Goal: Task Accomplishment & Management: Manage account settings

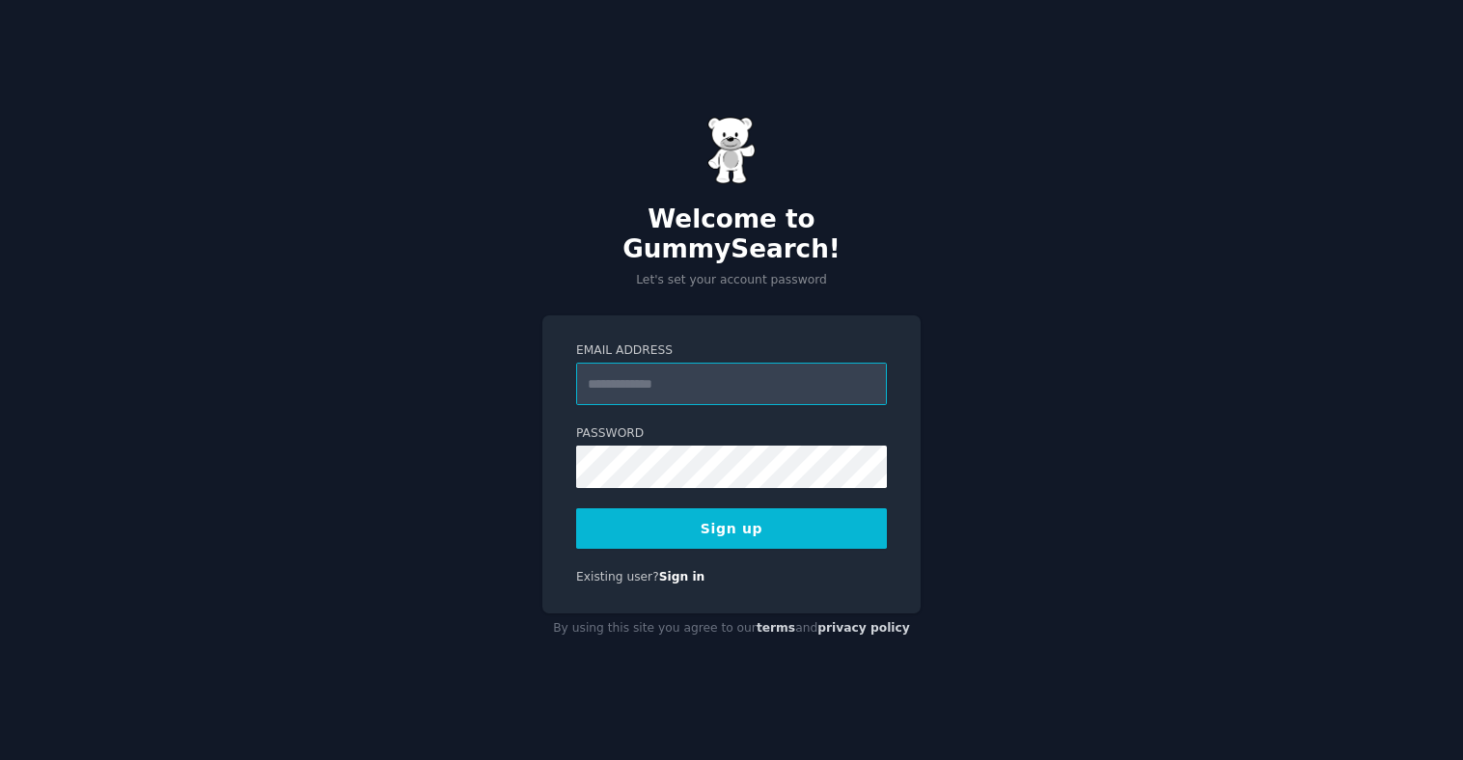
click at [745, 369] on input "Email Address" at bounding box center [731, 384] width 311 height 42
click at [660, 371] on input "Email Address" at bounding box center [731, 384] width 311 height 42
type input "**********"
click at [733, 518] on button "Sign up" at bounding box center [731, 529] width 311 height 41
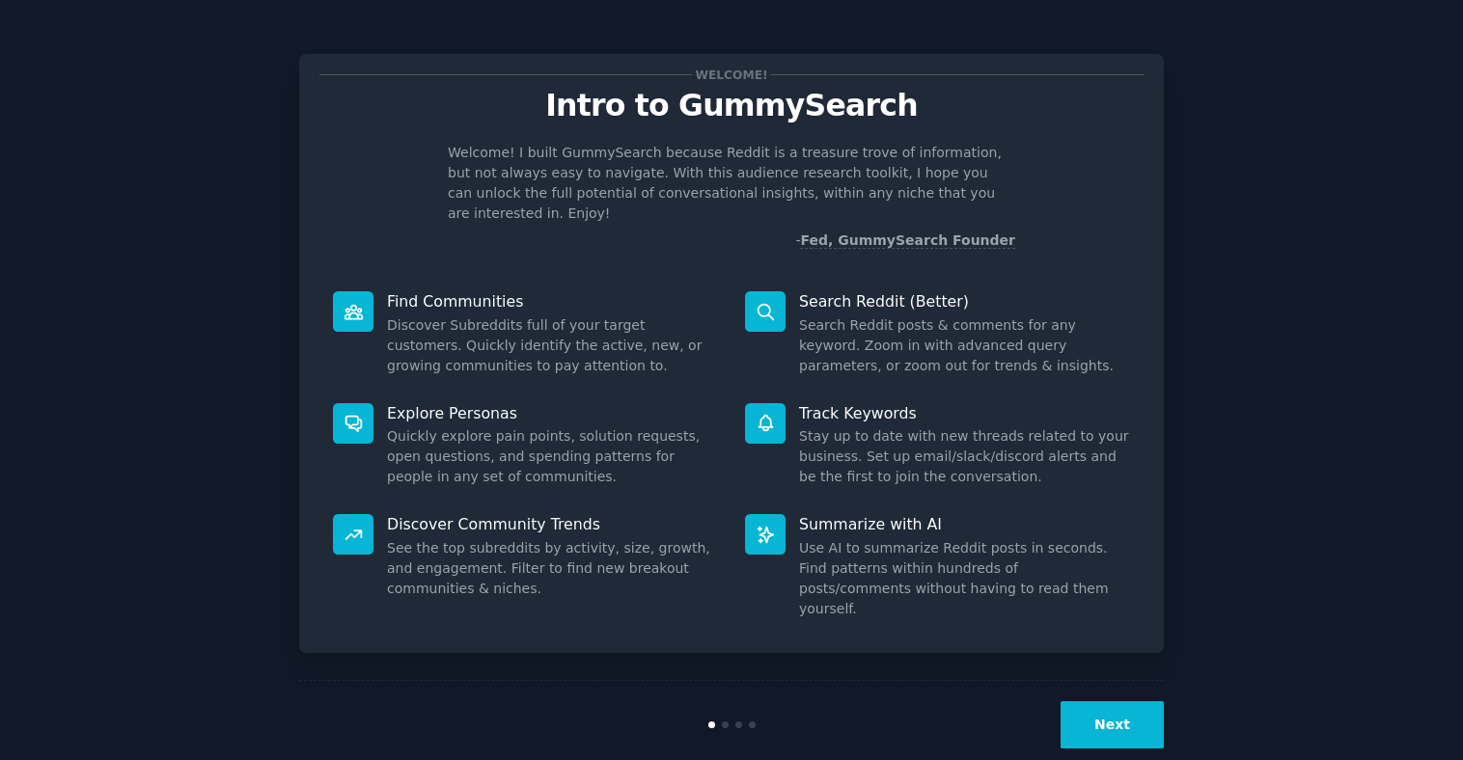
click at [1102, 701] on button "Next" at bounding box center [1111, 724] width 103 height 47
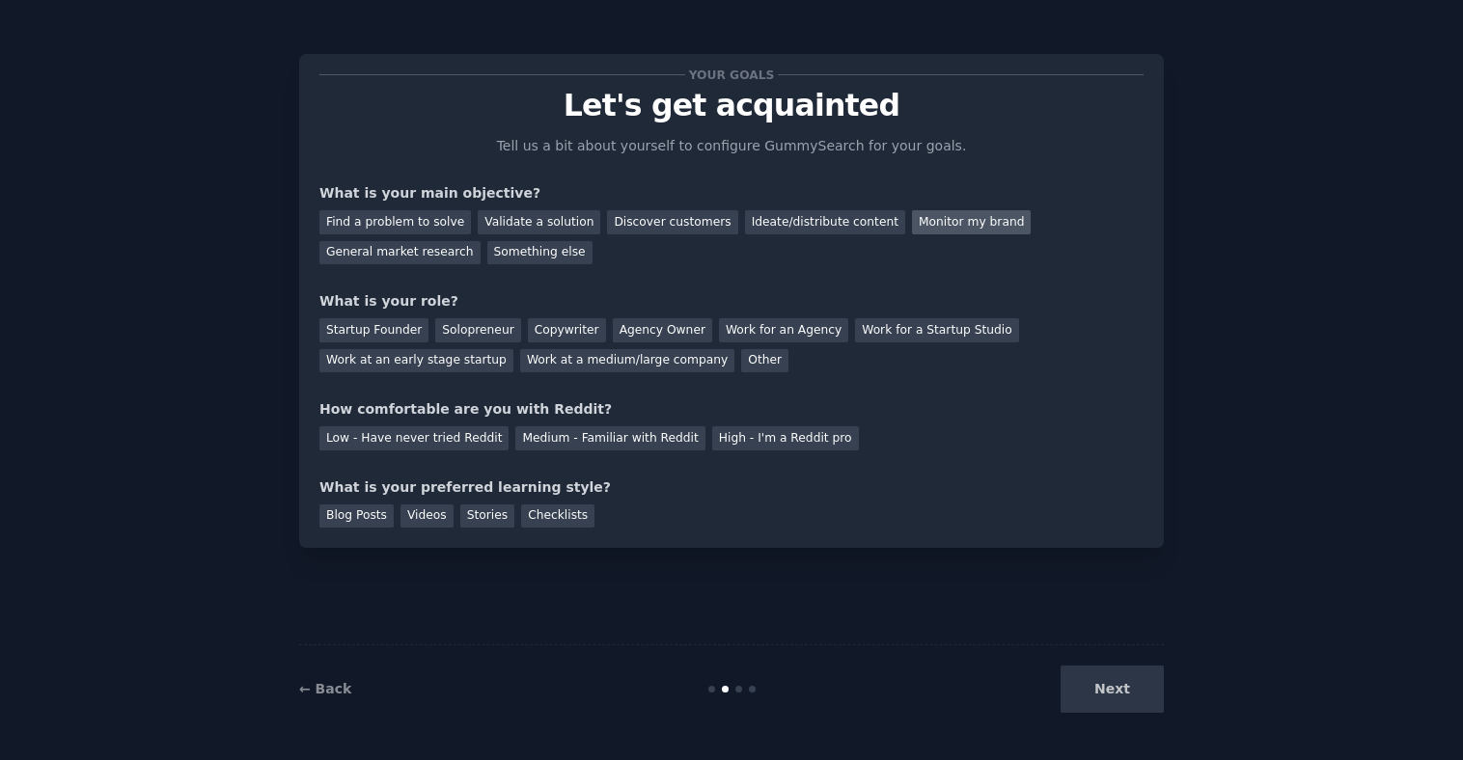
click at [912, 225] on div "Monitor my brand" at bounding box center [971, 222] width 119 height 24
click at [672, 360] on div "Work at a medium/large company" at bounding box center [627, 361] width 214 height 24
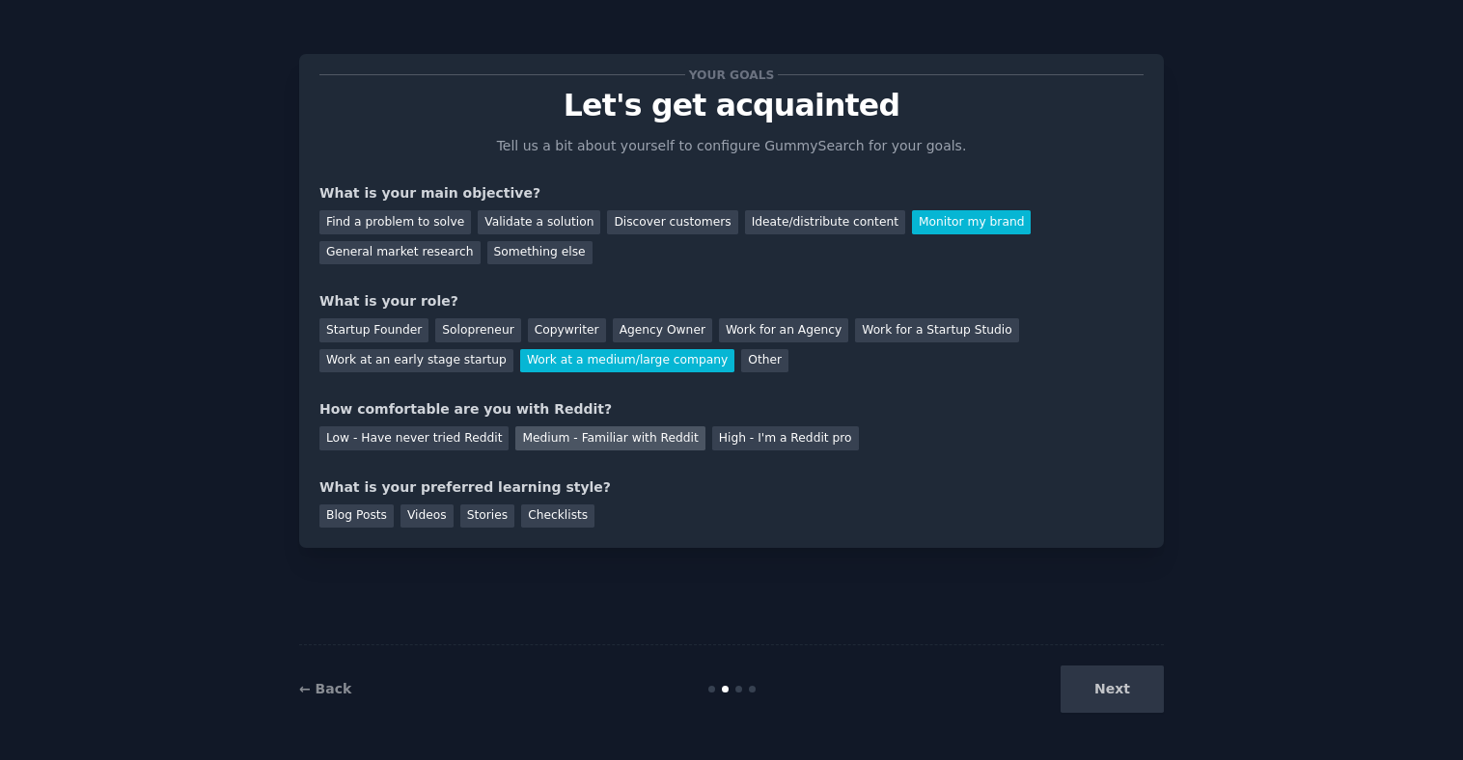
click at [655, 437] on div "Medium - Familiar with Reddit" at bounding box center [609, 438] width 189 height 24
click at [1111, 687] on div "Next" at bounding box center [1019, 689] width 289 height 47
click at [477, 525] on div "Stories" at bounding box center [487, 517] width 54 height 24
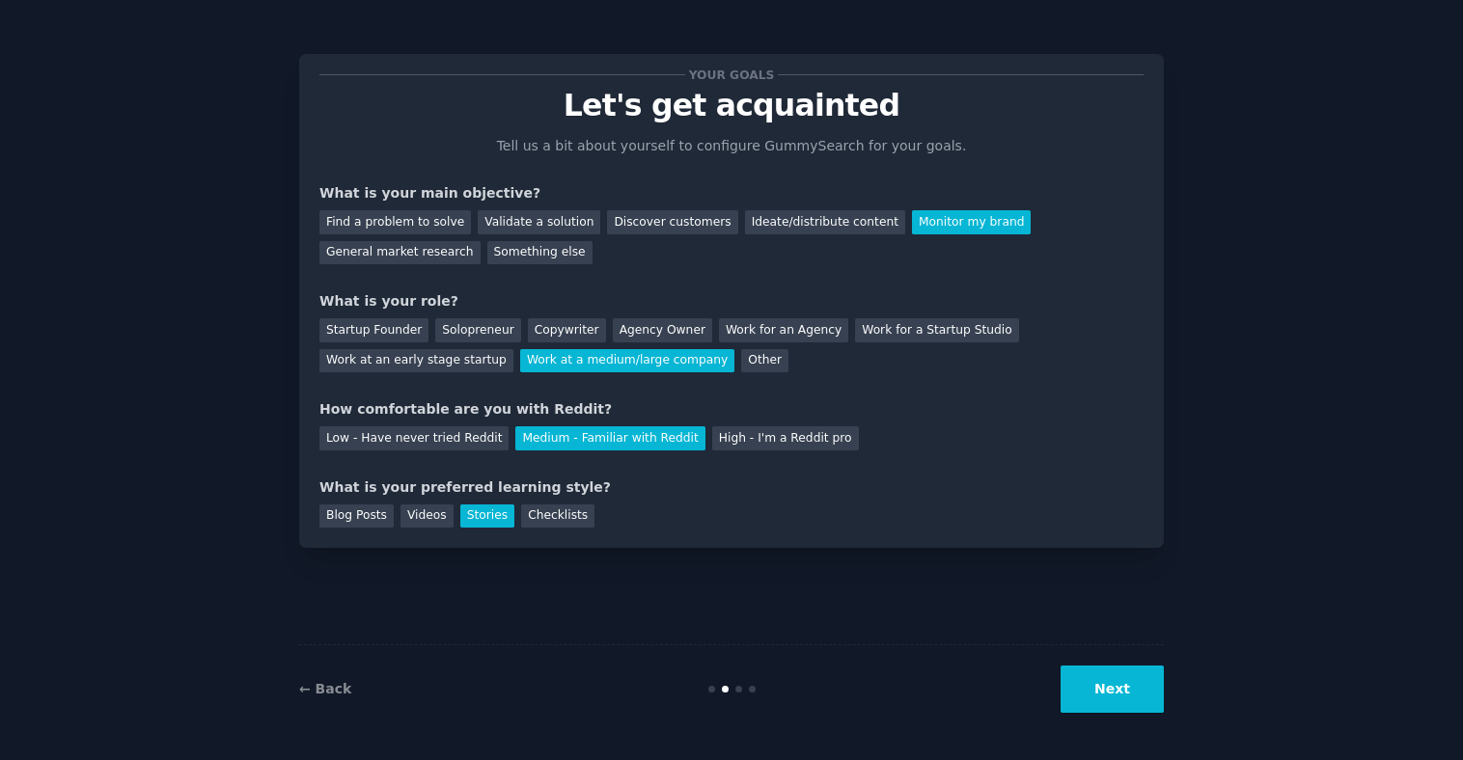
click at [1112, 692] on button "Next" at bounding box center [1111, 689] width 103 height 47
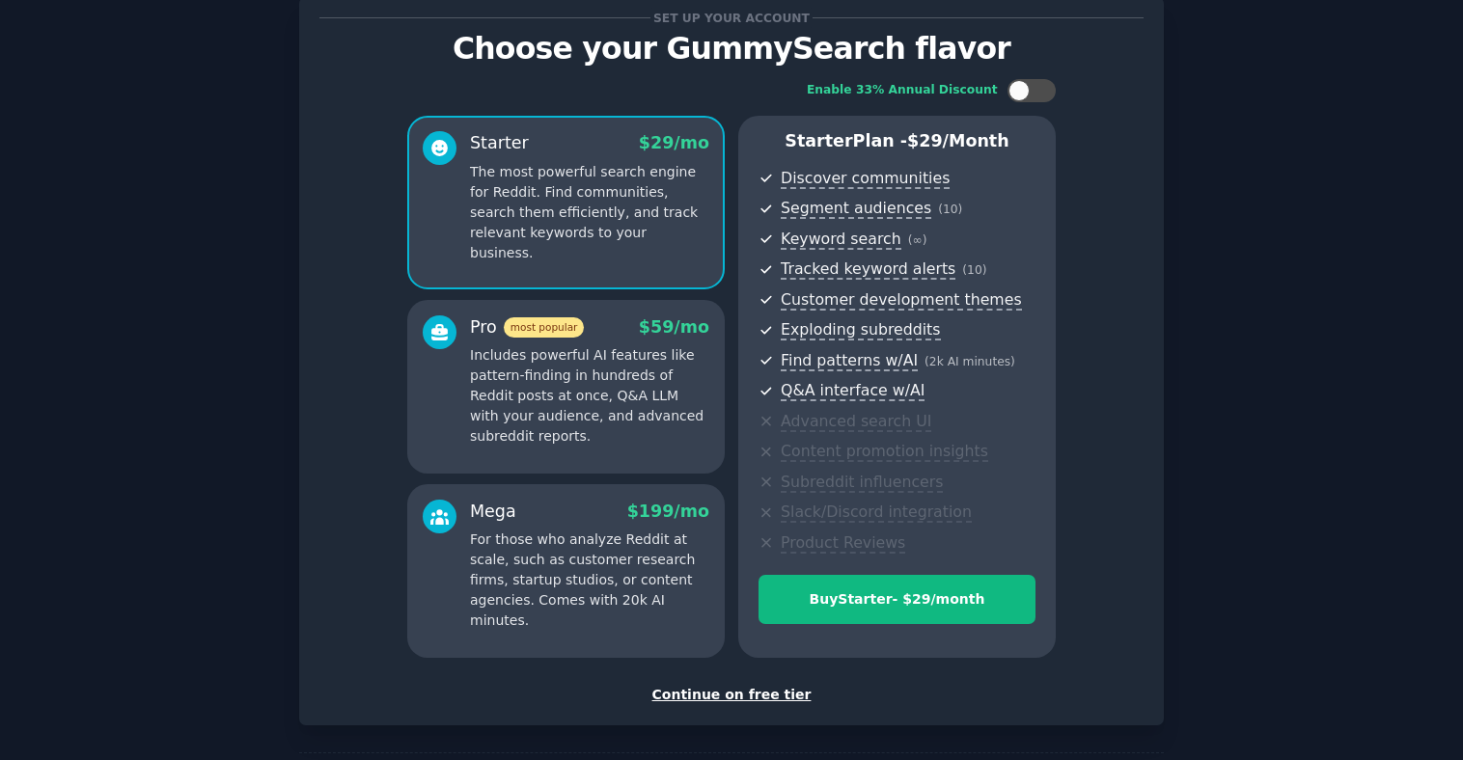
scroll to position [138, 0]
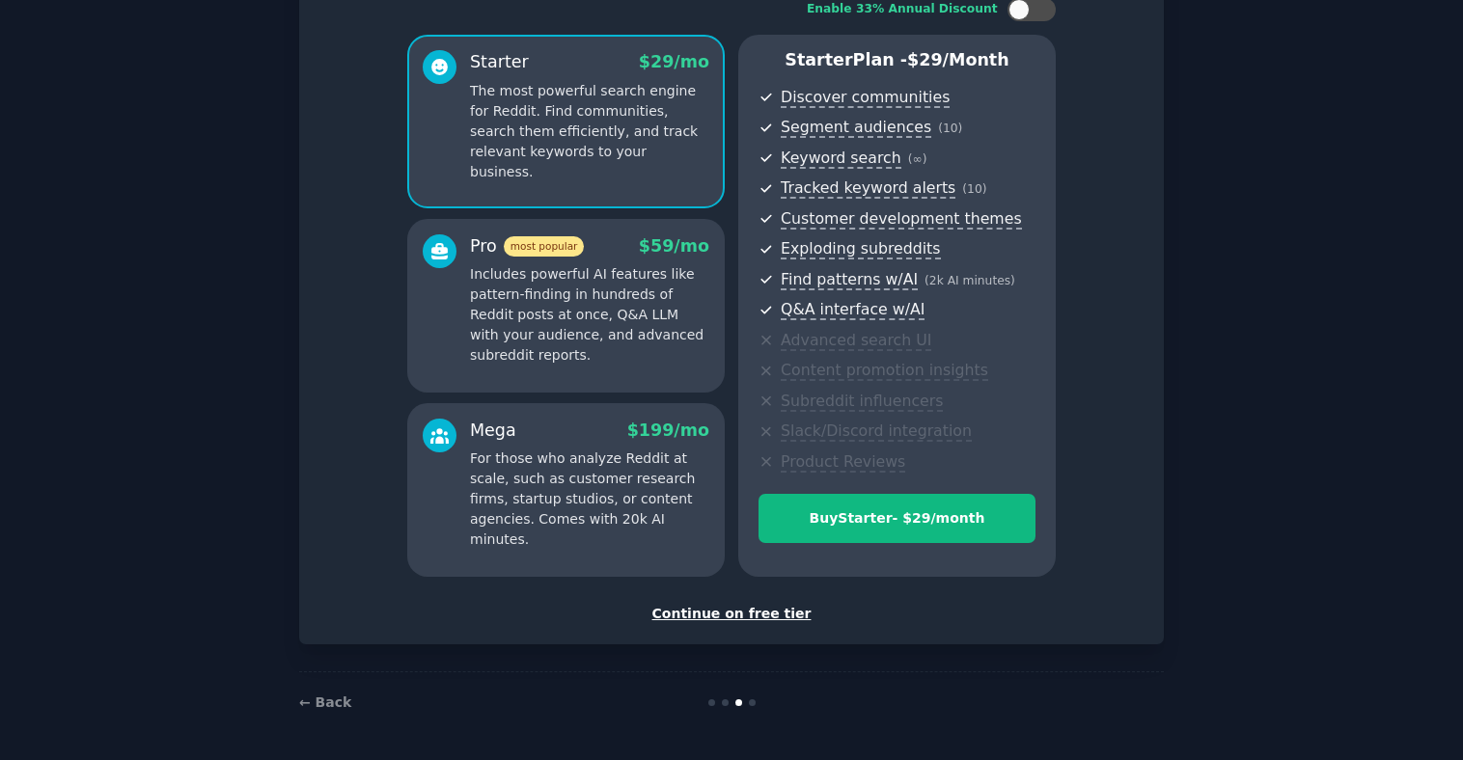
click at [735, 614] on div "Continue on free tier" at bounding box center [731, 614] width 824 height 20
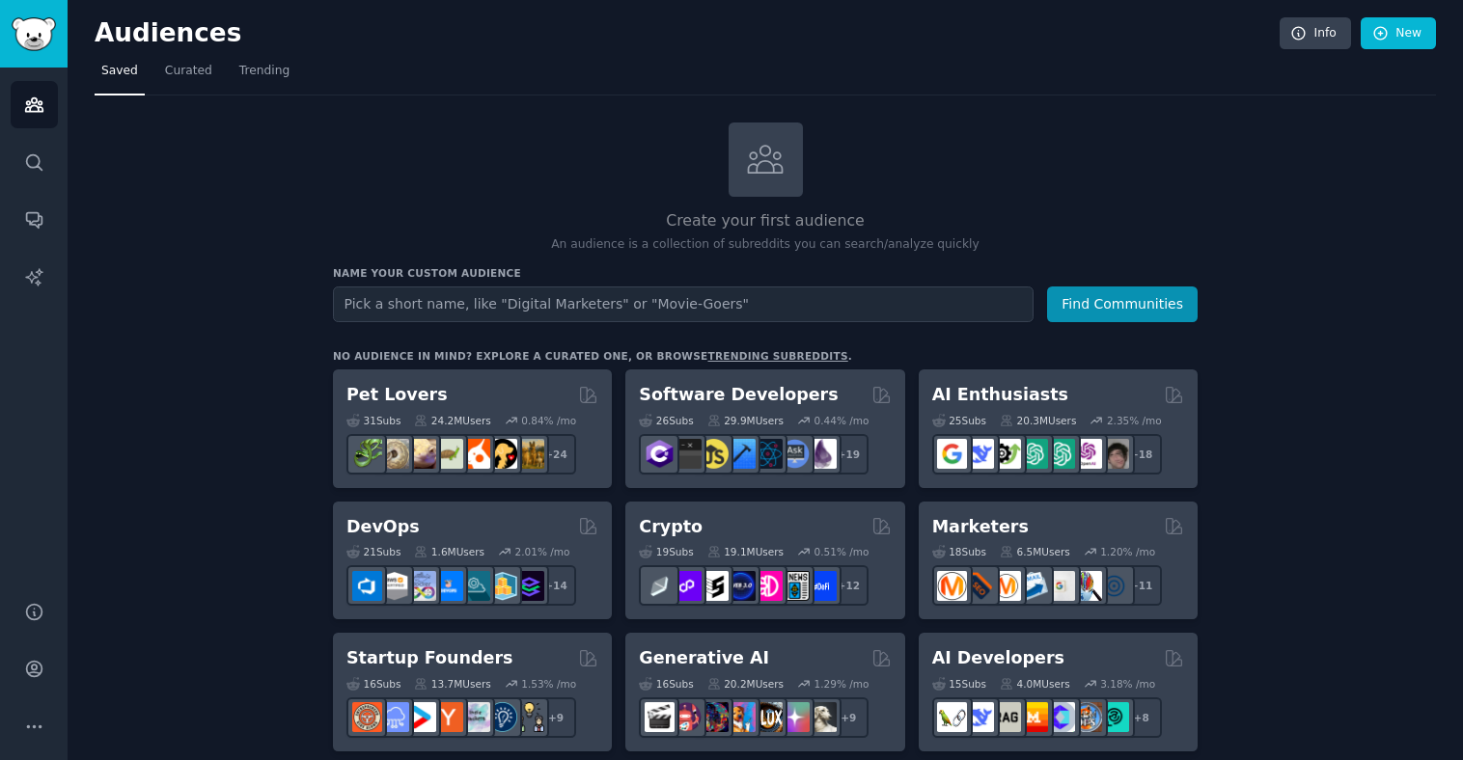
type input "P"
click at [1152, 309] on button "Find Communities" at bounding box center [1122, 305] width 151 height 36
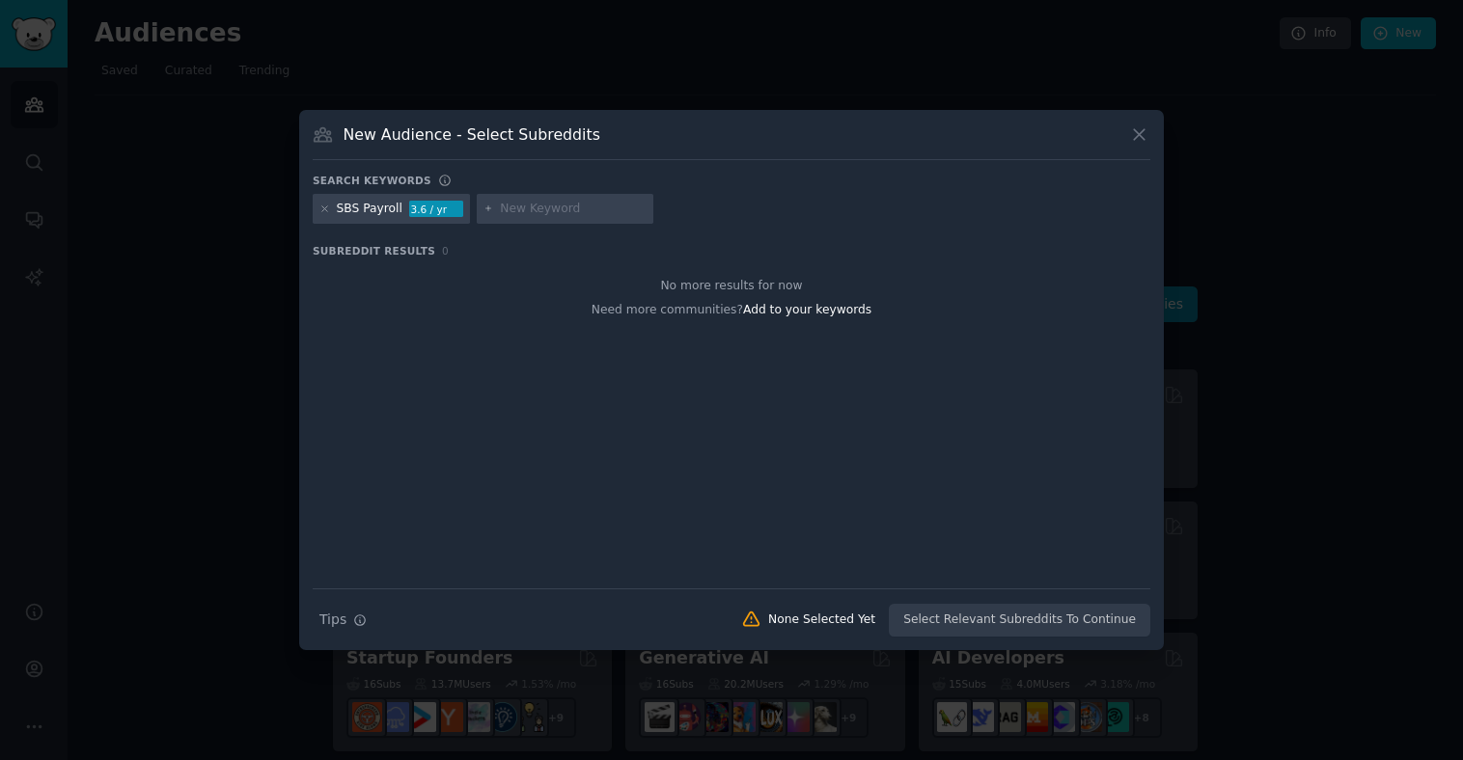
click at [347, 208] on div "SBS Payroll" at bounding box center [370, 209] width 66 height 17
drag, startPoint x: 363, startPoint y: 210, endPoint x: 302, endPoint y: 200, distance: 61.7
click at [302, 200] on div "New Audience - Select Subreddits Search keywords SBS Payroll 3.6 / yr Subreddit…" at bounding box center [731, 380] width 865 height 541
click at [327, 210] on icon at bounding box center [324, 208] width 5 height 5
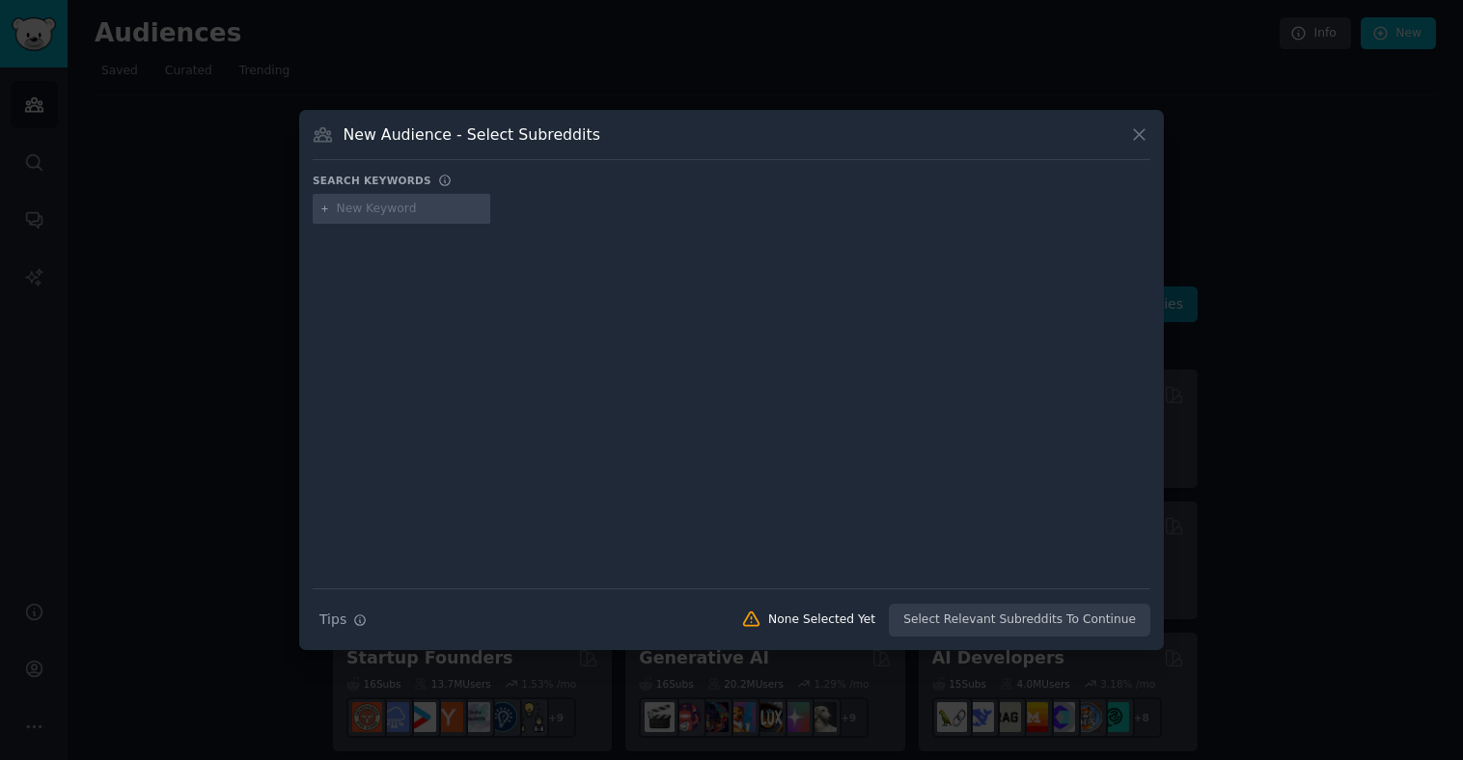
click at [393, 217] on div at bounding box center [402, 209] width 178 height 31
click at [1134, 134] on icon at bounding box center [1139, 134] width 20 height 20
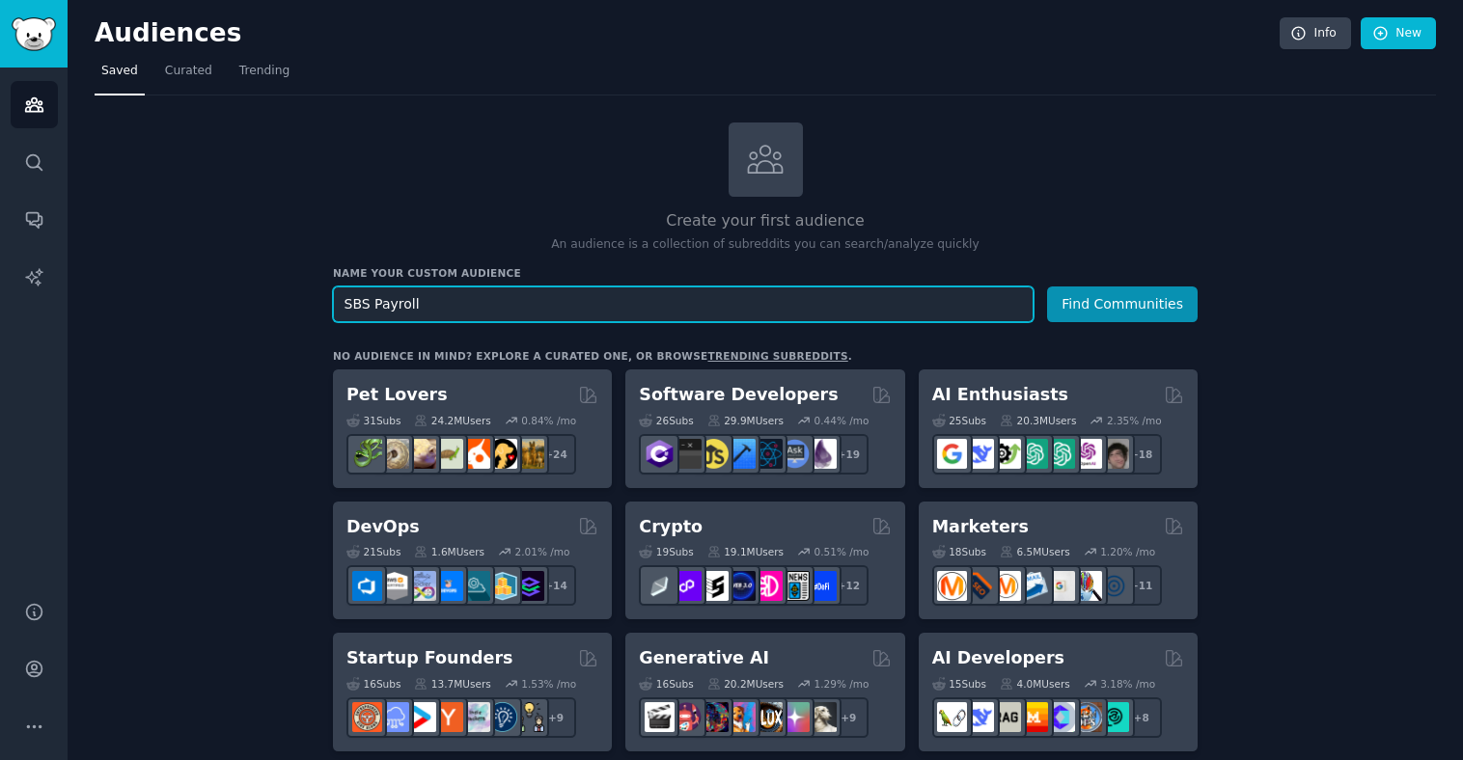
click at [594, 303] on input "SBS Payroll" at bounding box center [683, 305] width 701 height 36
drag, startPoint x: 373, startPoint y: 302, endPoint x: 344, endPoint y: 298, distance: 30.2
click at [344, 298] on input "SBS Payroll" at bounding box center [683, 305] width 701 height 36
type input "Payroll"
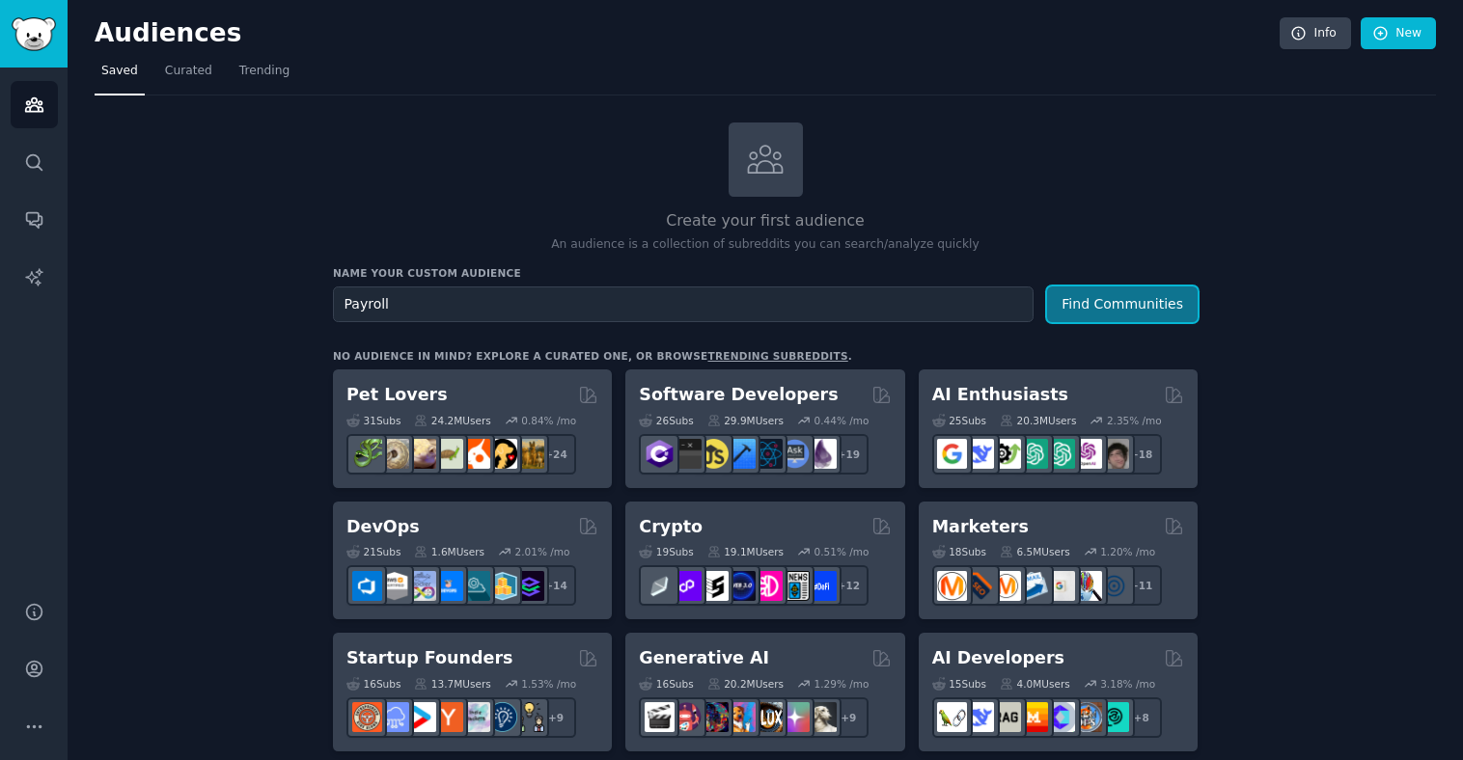
click at [1076, 320] on button "Find Communities" at bounding box center [1122, 305] width 151 height 36
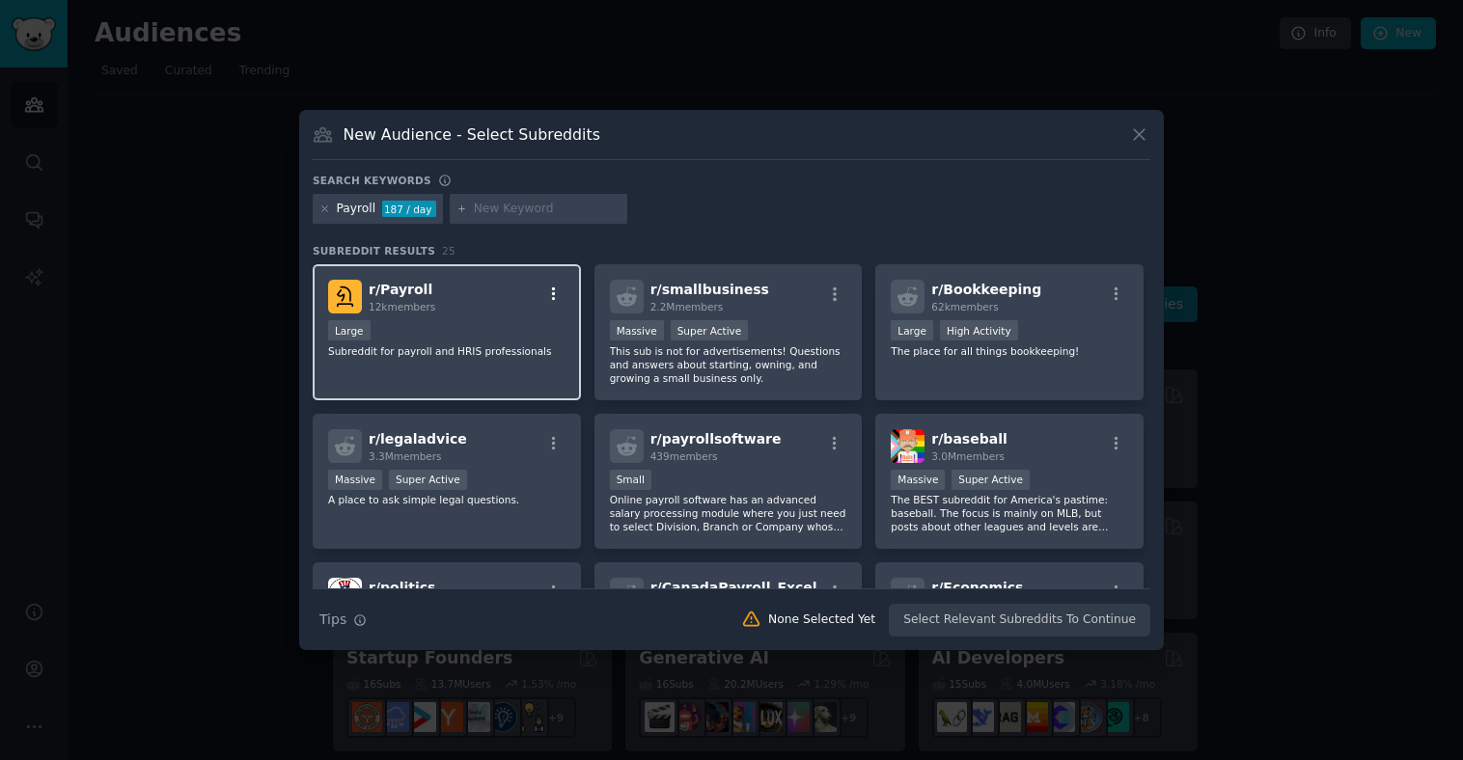
click at [552, 293] on icon "button" at bounding box center [554, 295] width 4 height 14
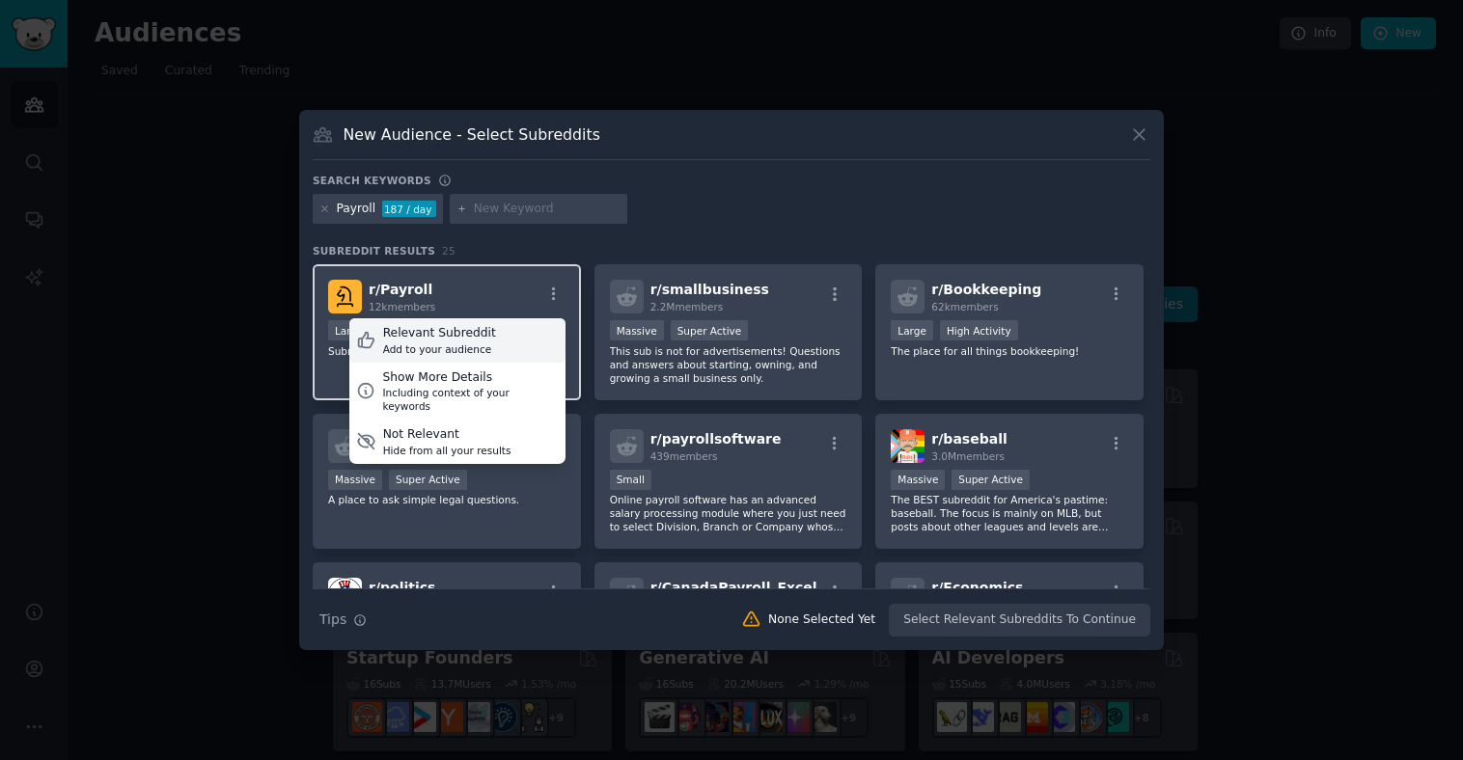
click at [485, 340] on div "Relevant Subreddit" at bounding box center [439, 333] width 113 height 17
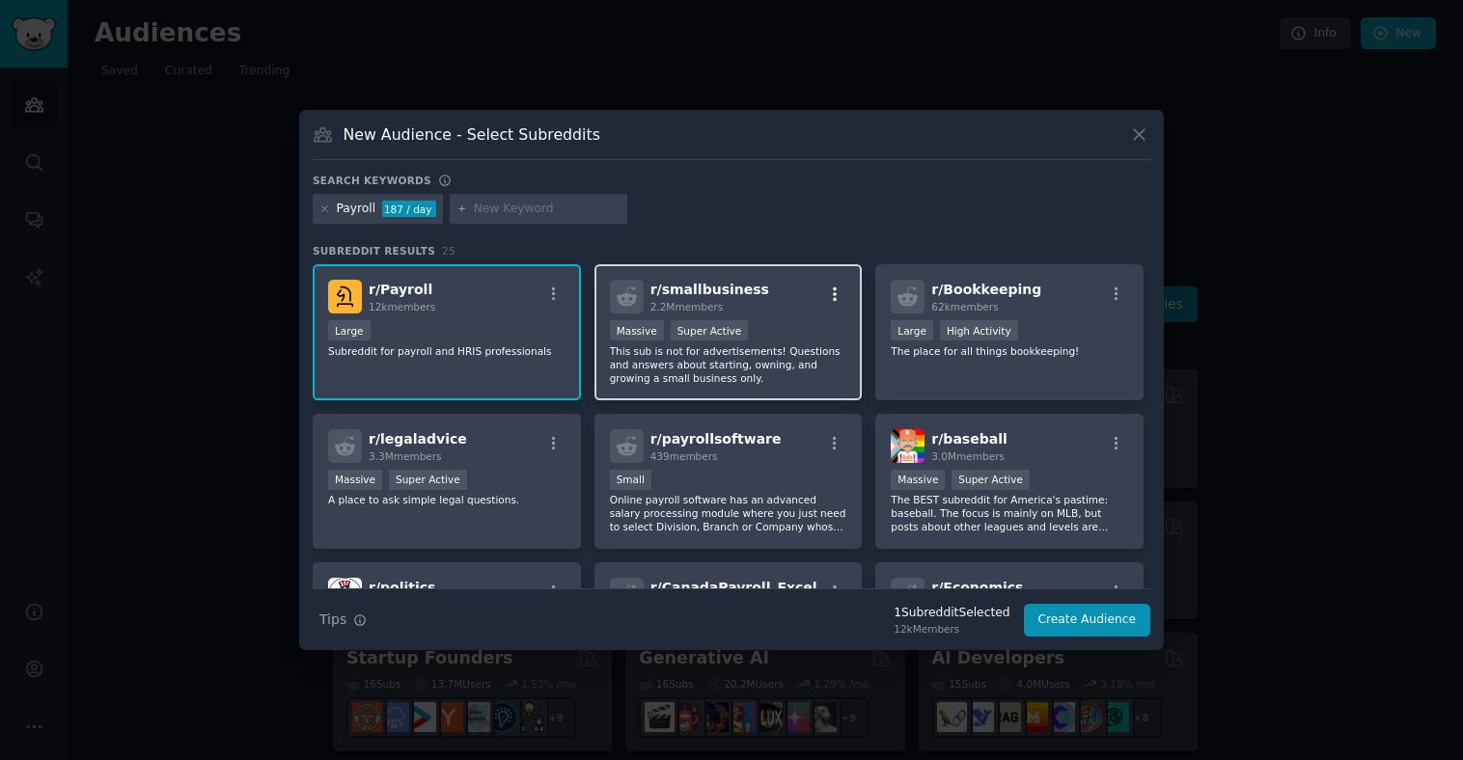
click at [833, 293] on icon "button" at bounding box center [834, 294] width 17 height 17
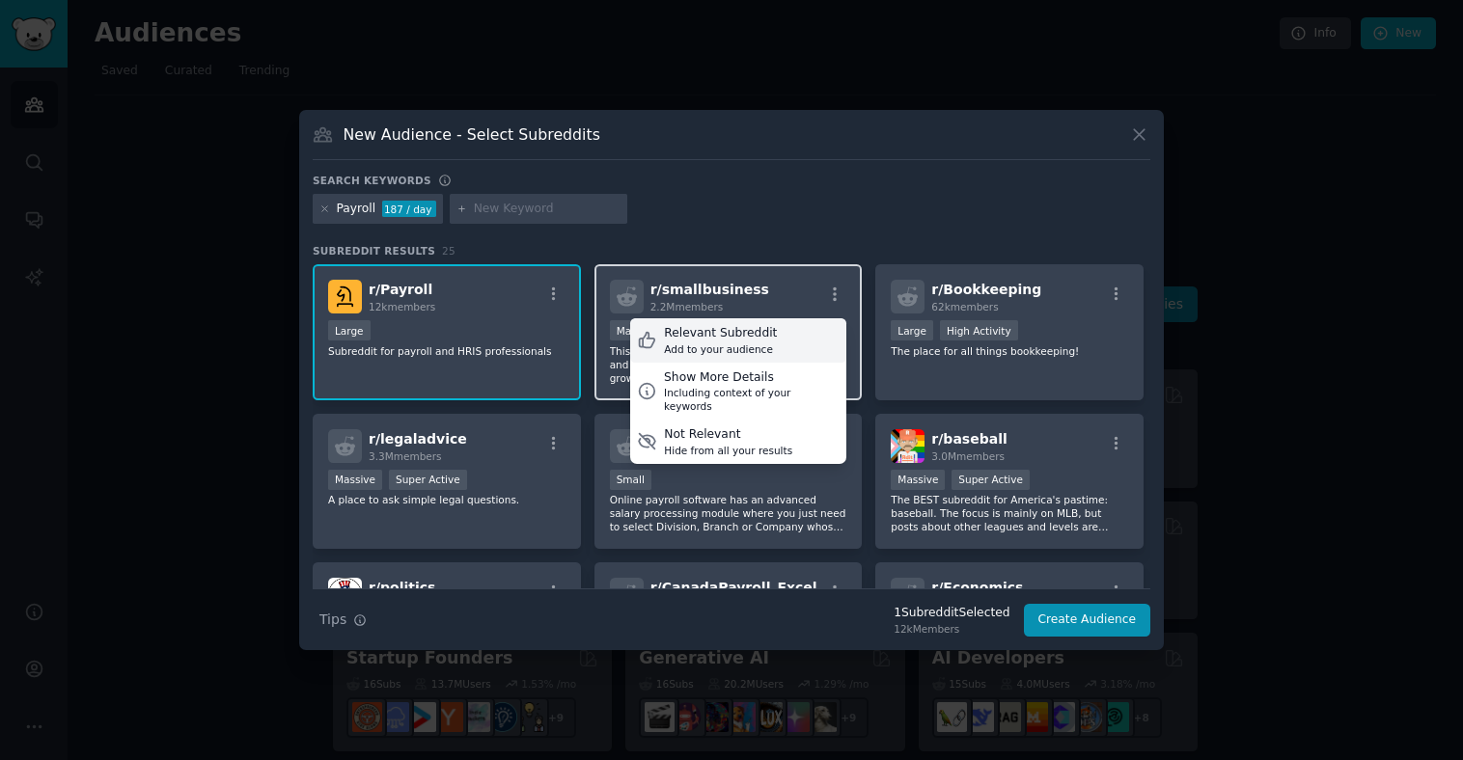
click at [755, 346] on div "Add to your audience" at bounding box center [720, 350] width 113 height 14
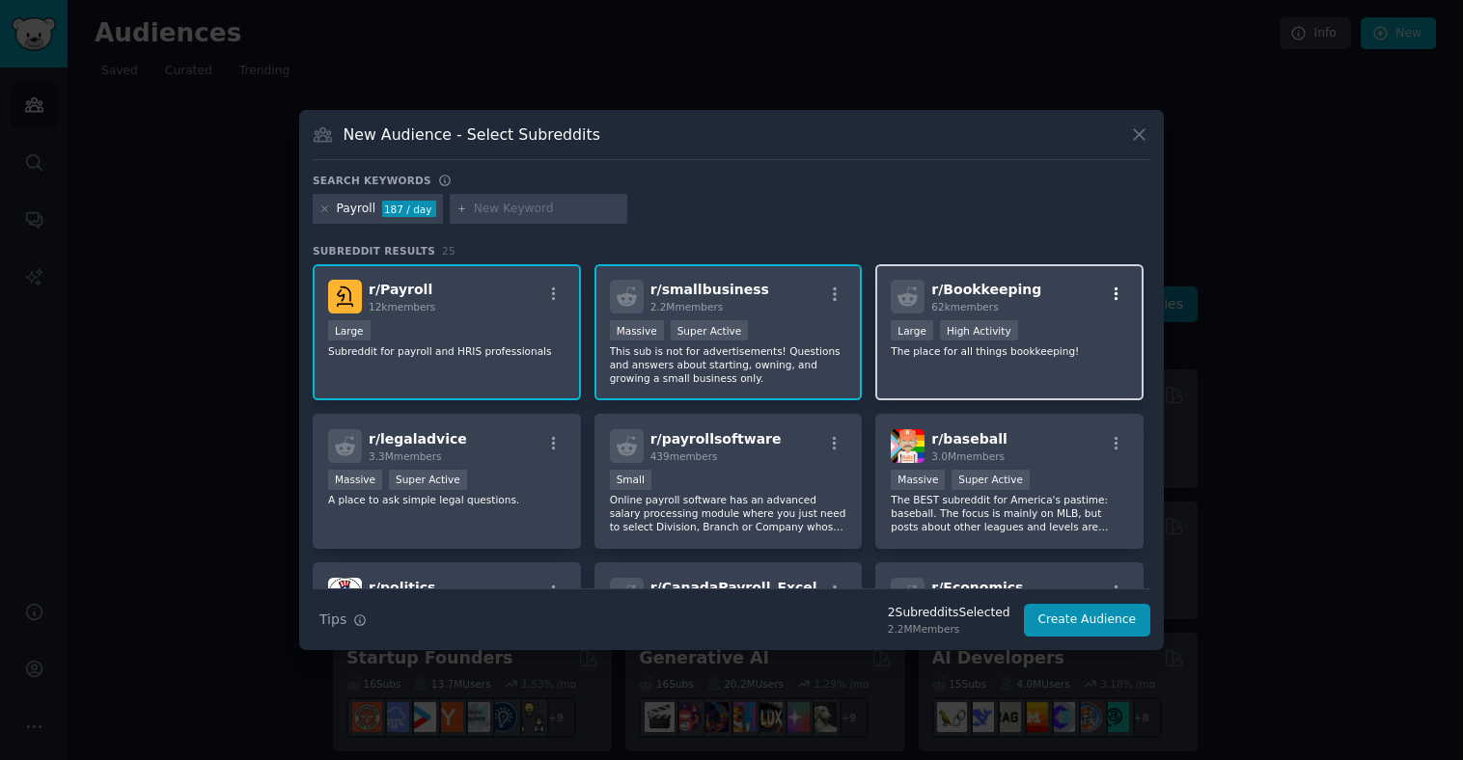
click at [1114, 289] on icon "button" at bounding box center [1116, 295] width 4 height 14
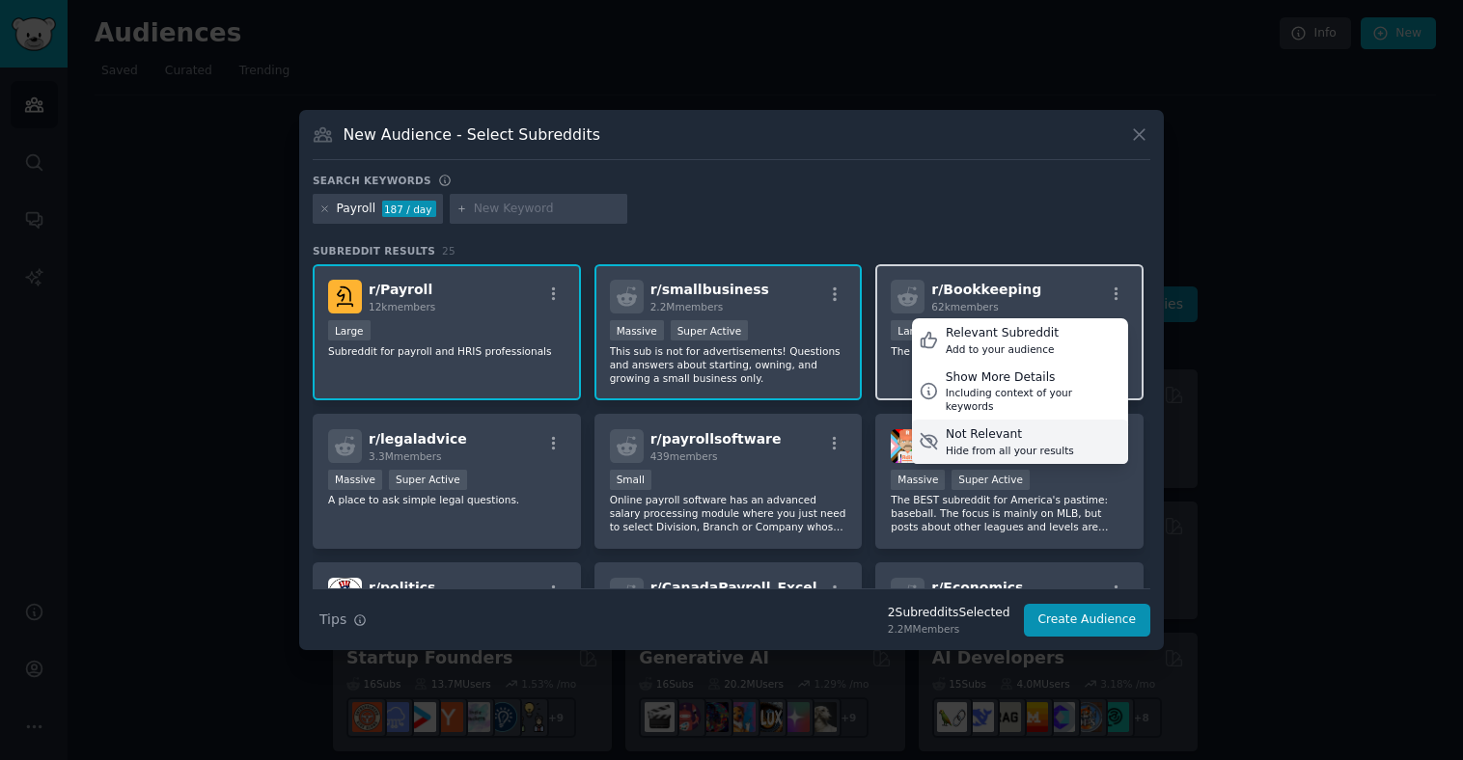
click at [1044, 444] on div "Hide from all your results" at bounding box center [1010, 451] width 128 height 14
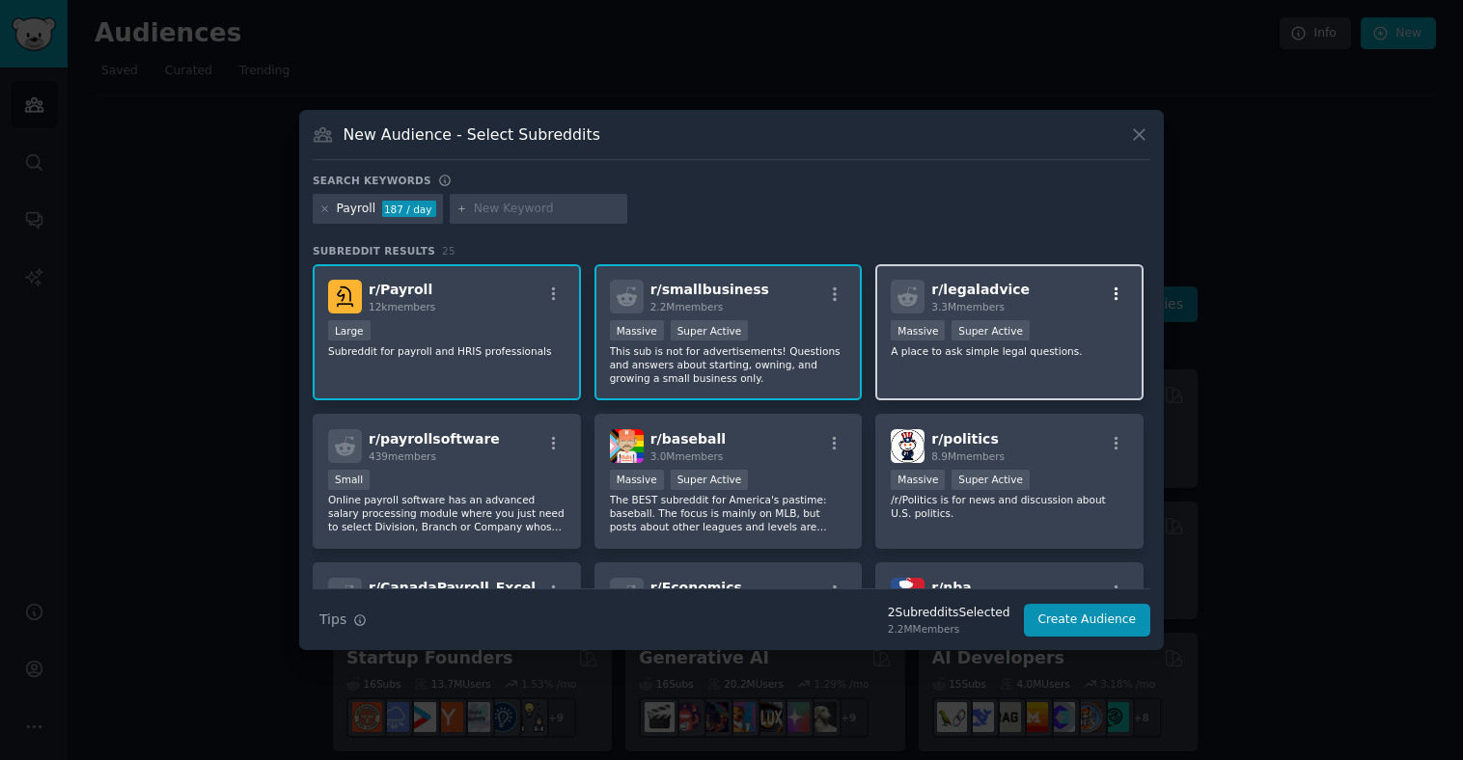
click at [1118, 294] on icon "button" at bounding box center [1116, 294] width 17 height 17
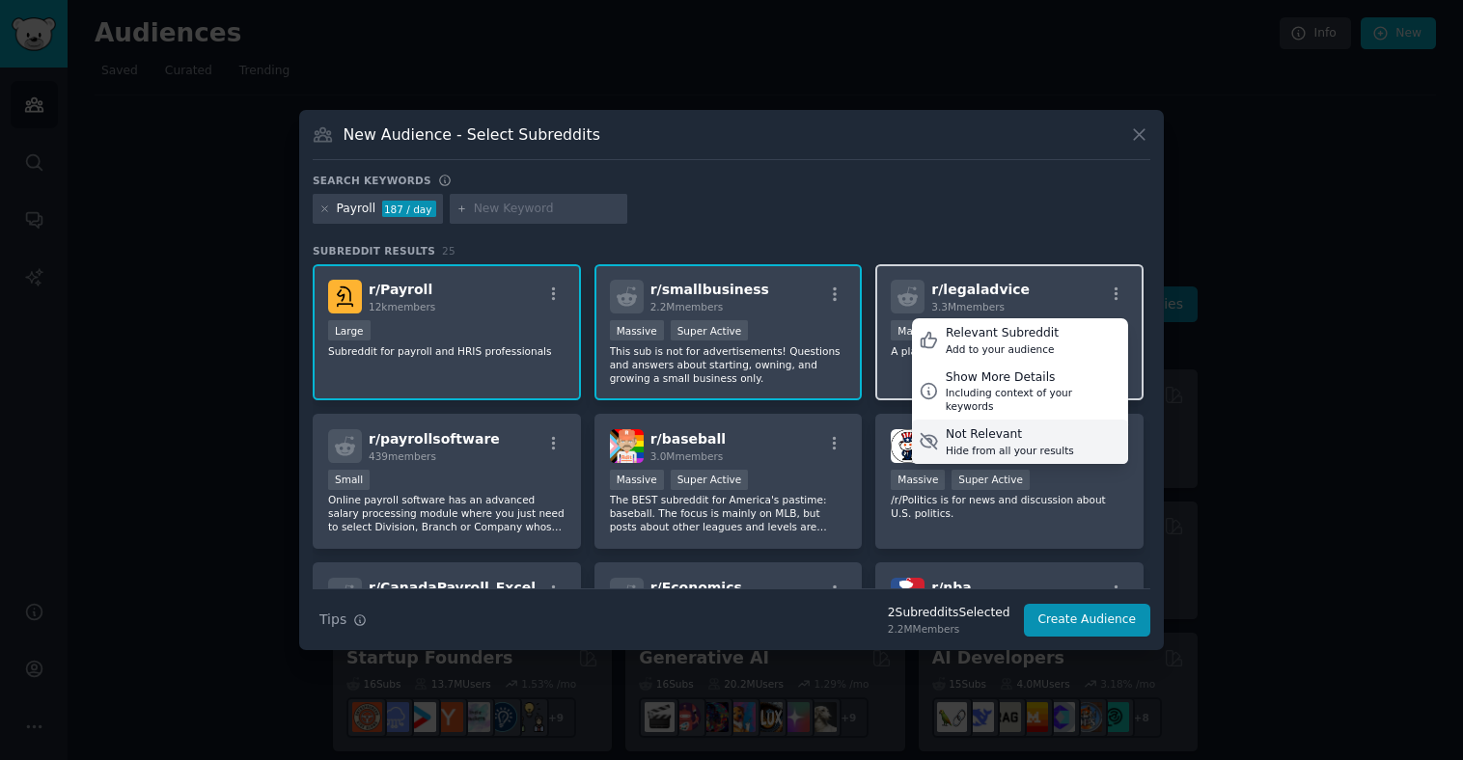
click at [1046, 444] on div "Hide from all your results" at bounding box center [1010, 451] width 128 height 14
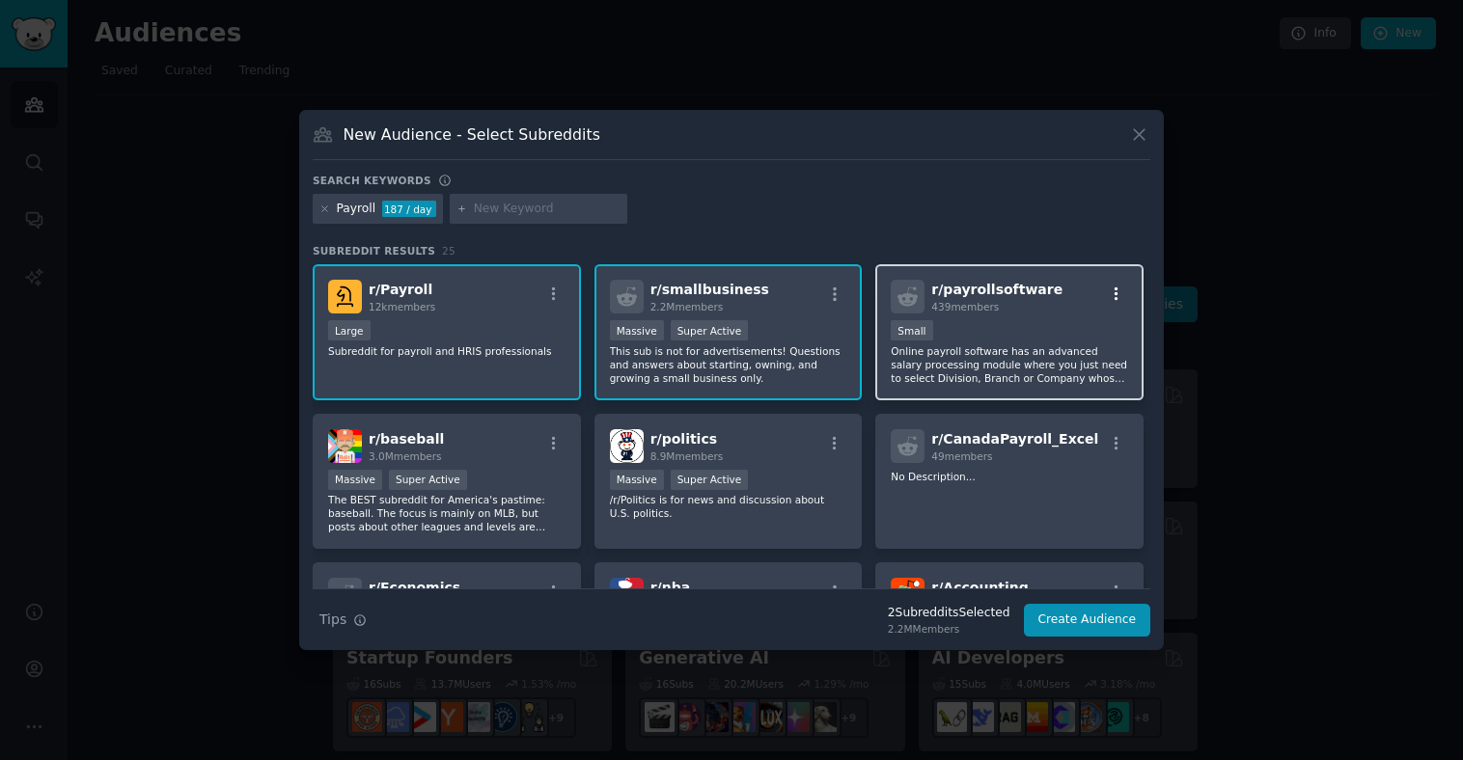
click at [1114, 293] on icon "button" at bounding box center [1116, 295] width 4 height 14
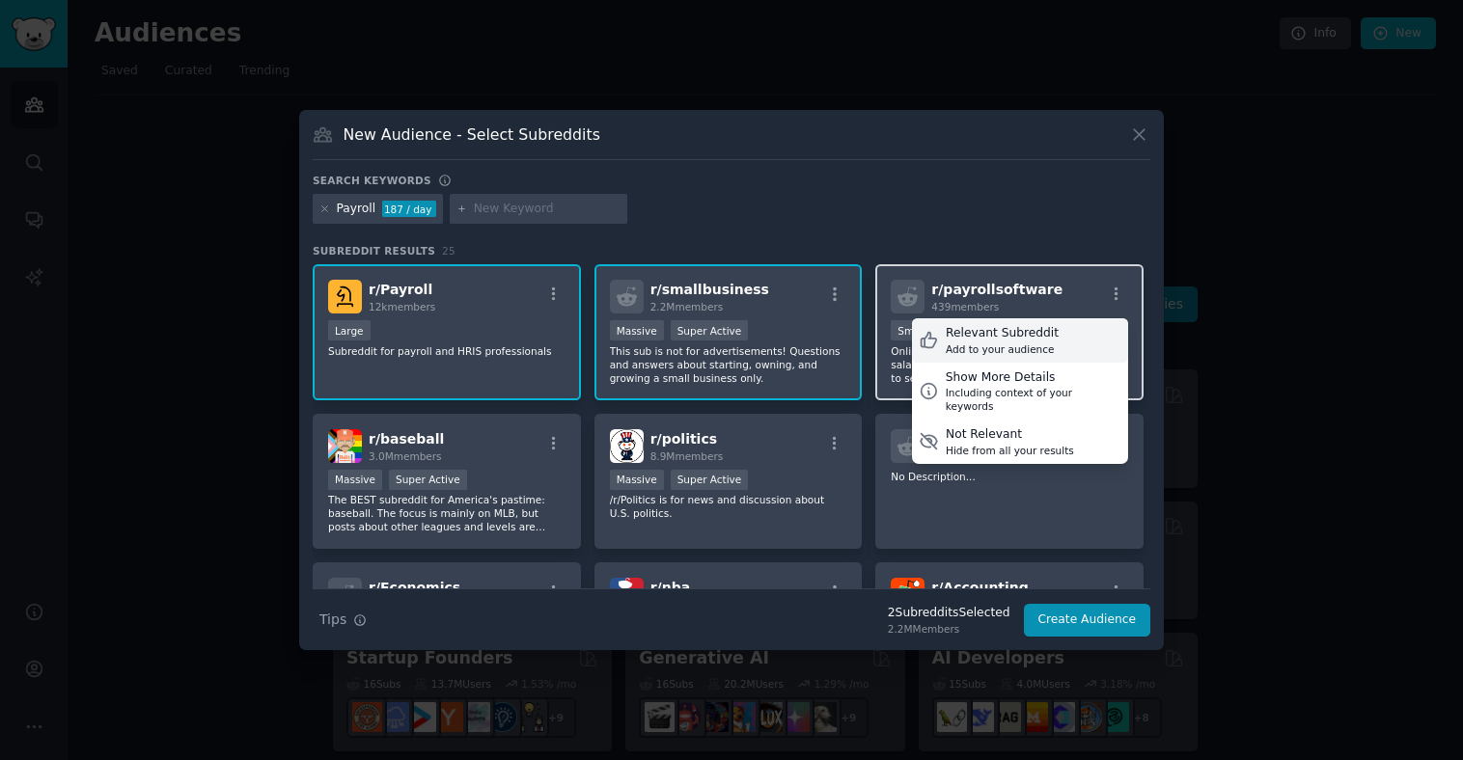
click at [1057, 328] on div "Relevant Subreddit Add to your audience" at bounding box center [1020, 340] width 216 height 44
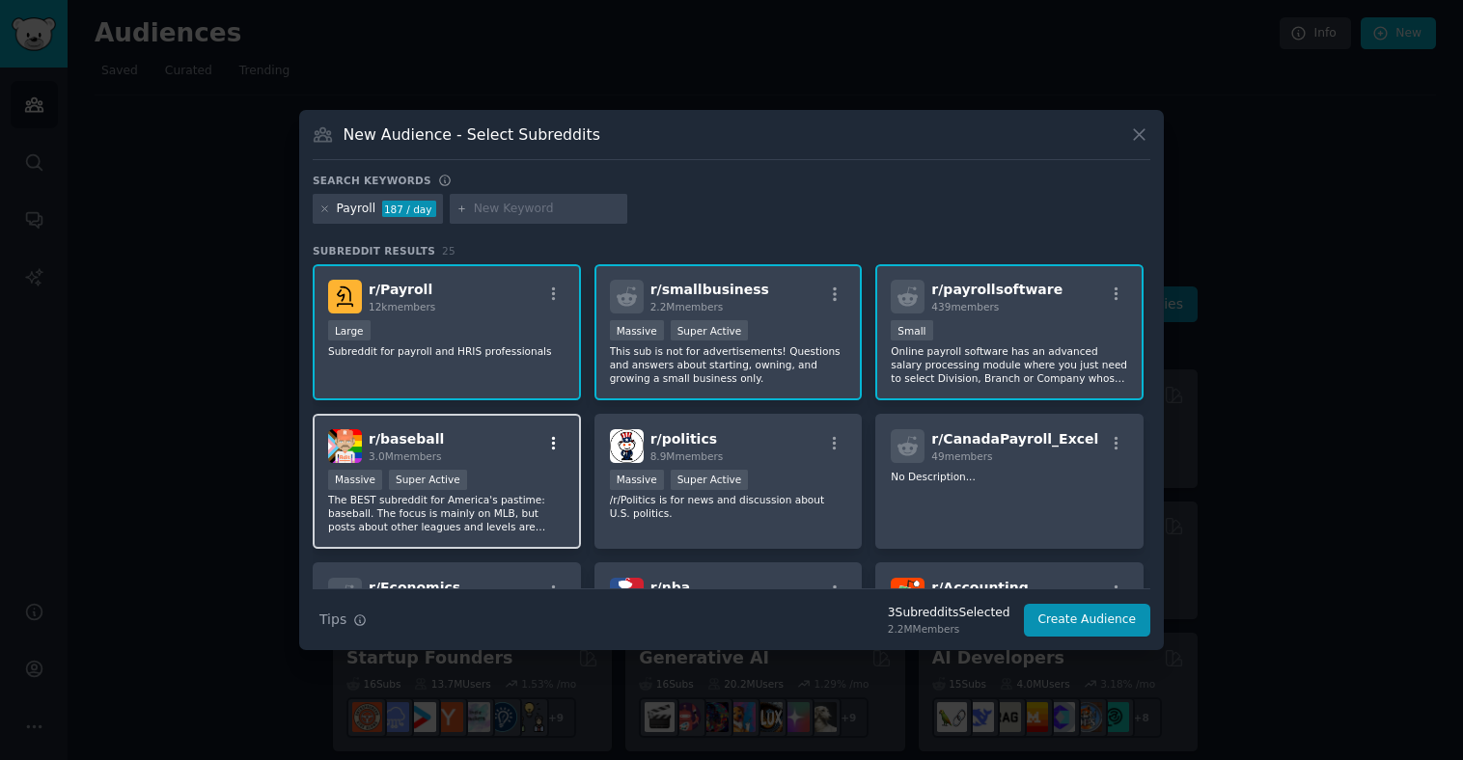
click at [555, 439] on icon "button" at bounding box center [553, 443] width 17 height 17
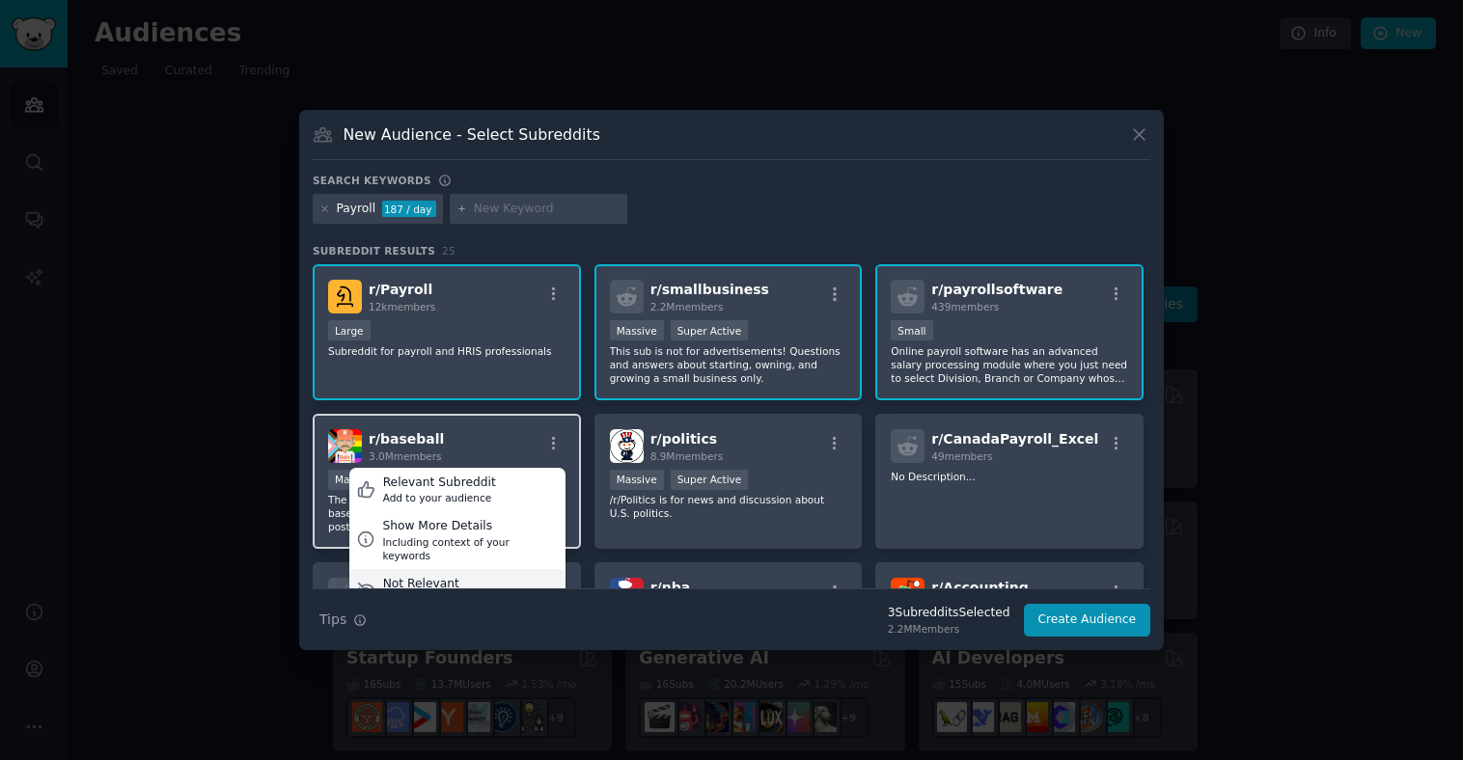
click at [454, 569] on div "Not Relevant Hide from all your results" at bounding box center [457, 591] width 216 height 44
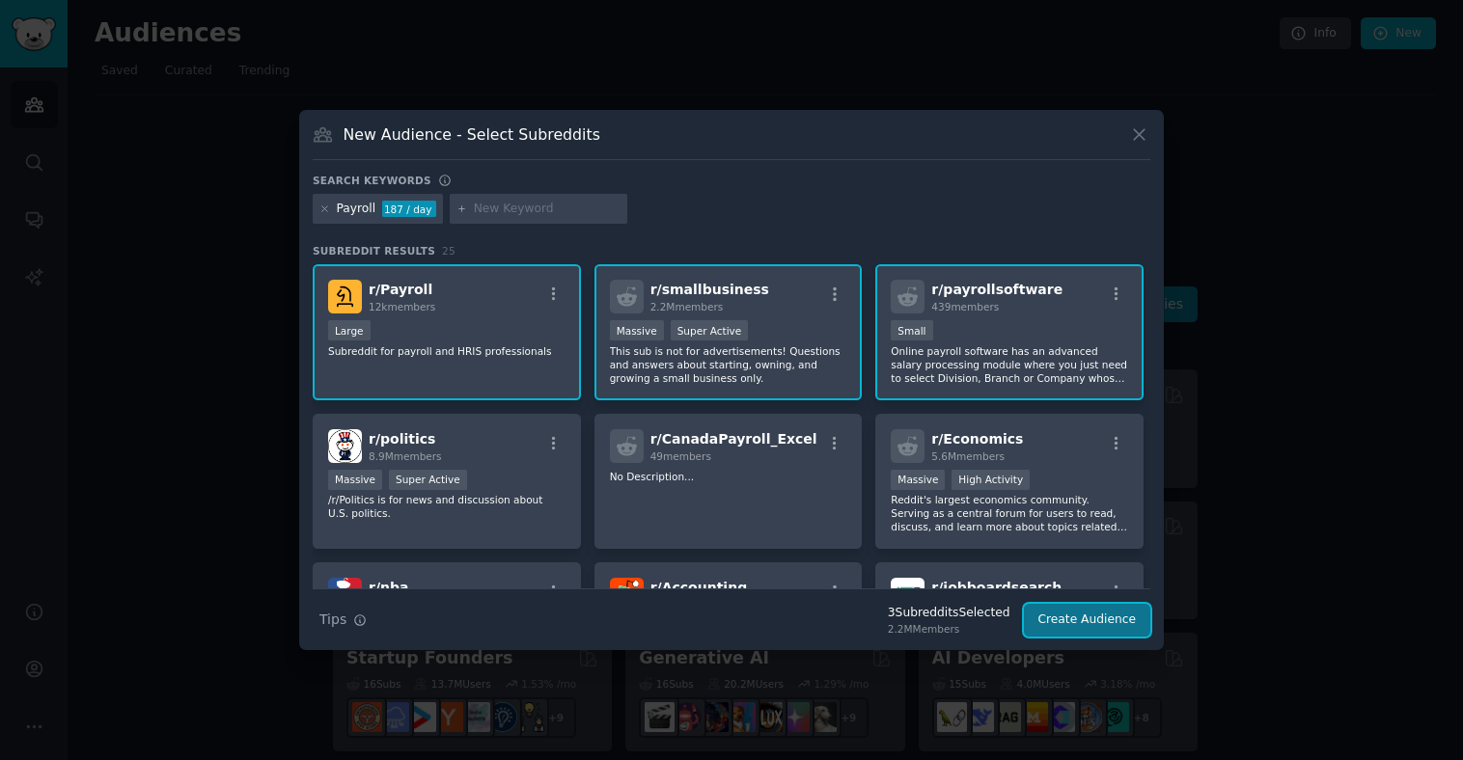
click at [1085, 623] on button "Create Audience" at bounding box center [1087, 620] width 127 height 33
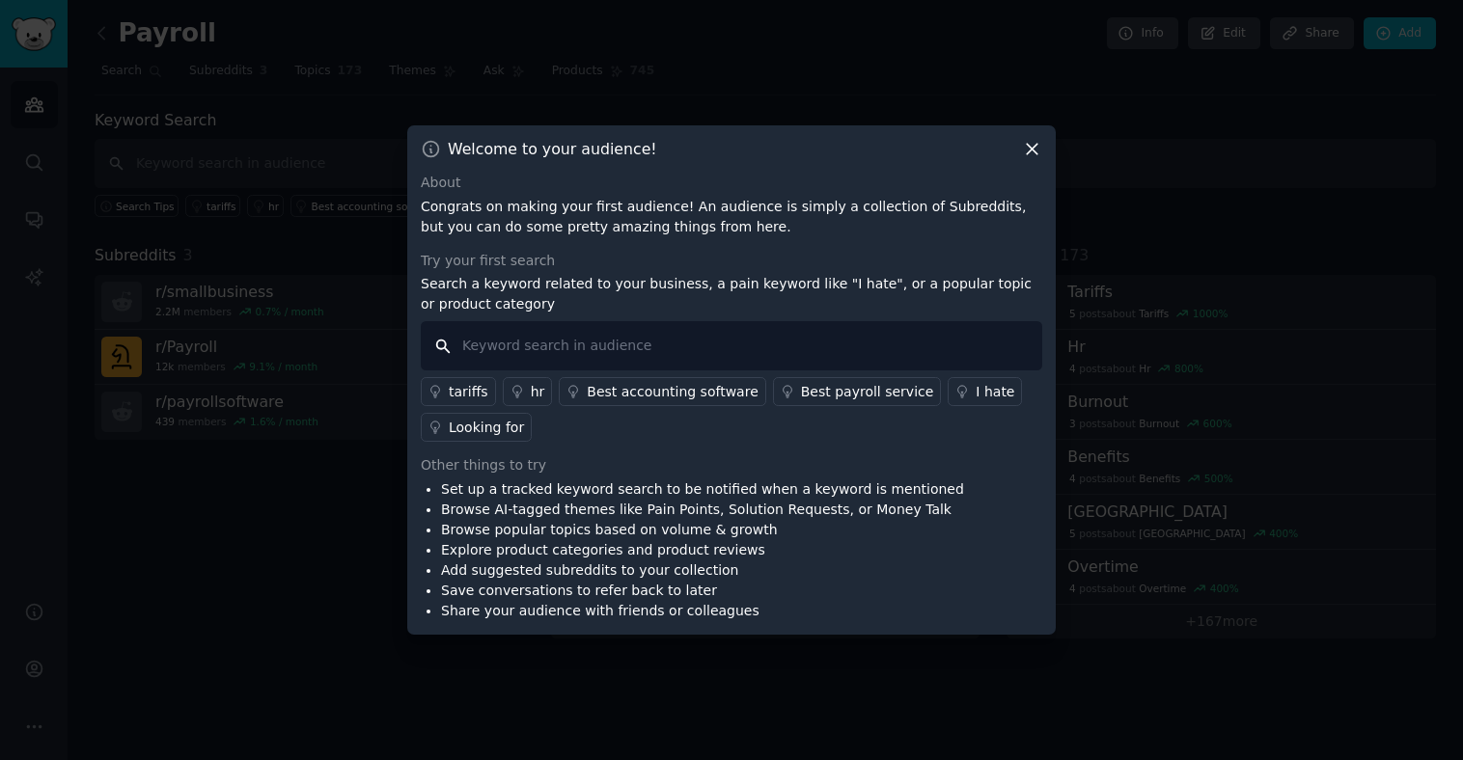
click at [658, 342] on input "text" at bounding box center [731, 345] width 621 height 49
type input "adp"
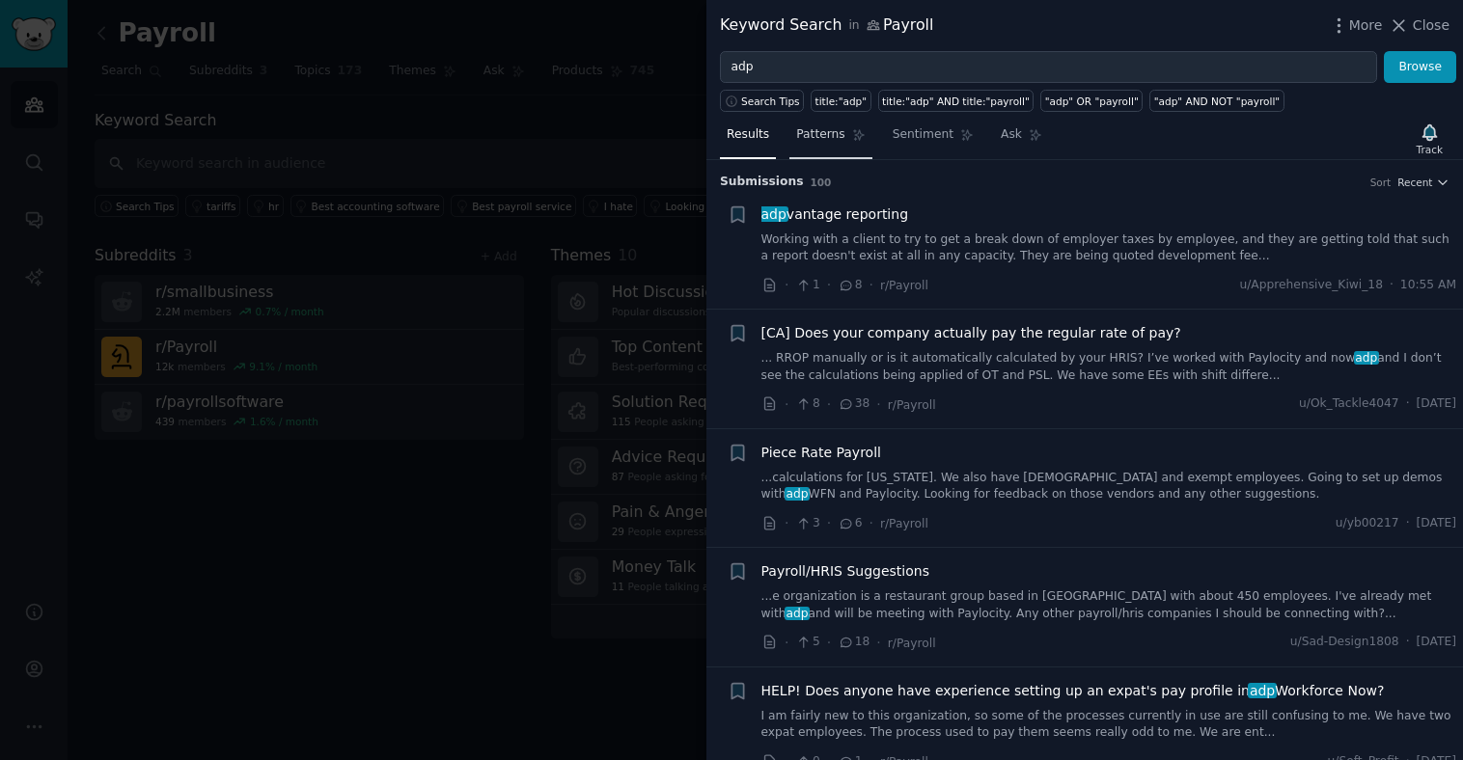
click at [828, 140] on span "Patterns" at bounding box center [820, 134] width 48 height 17
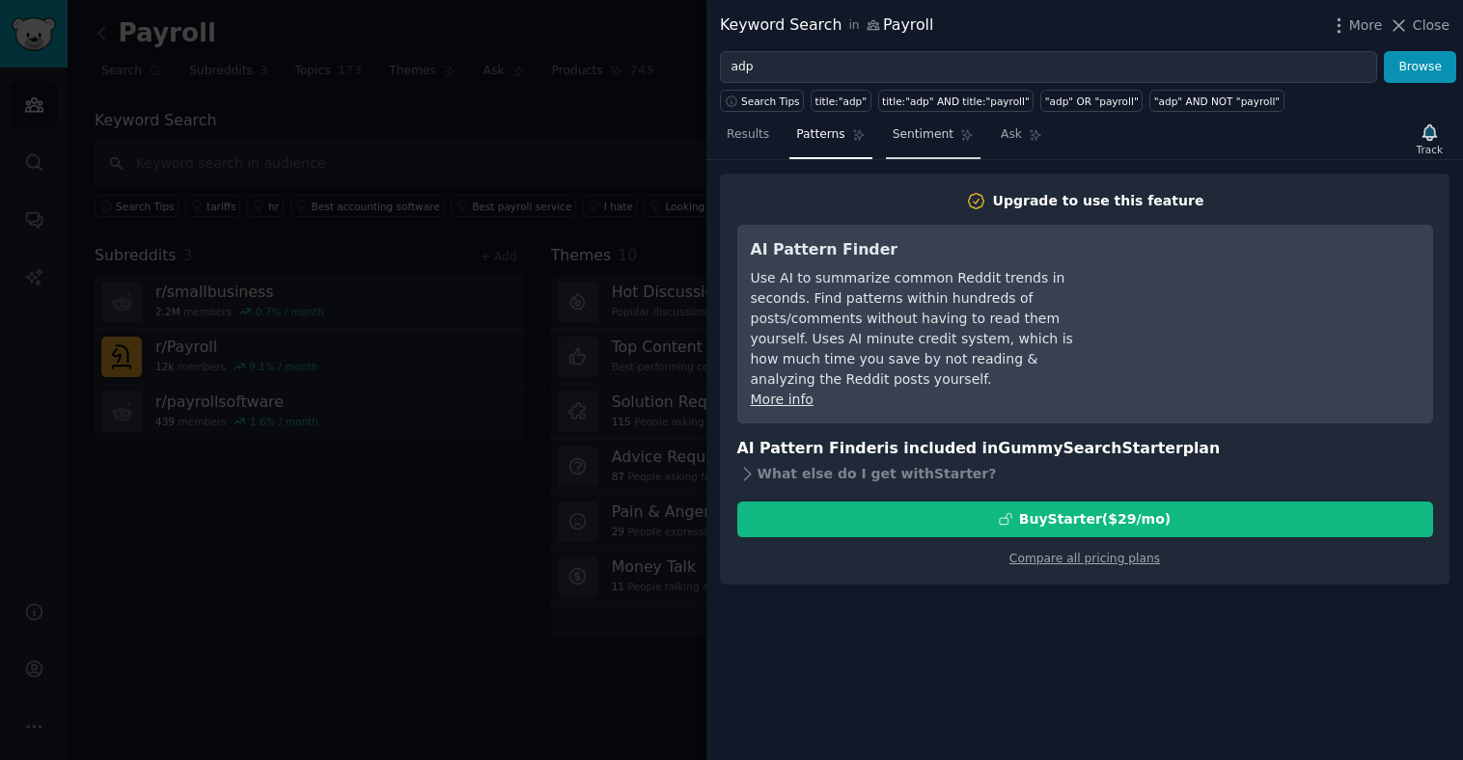
click at [922, 130] on span "Sentiment" at bounding box center [923, 134] width 61 height 17
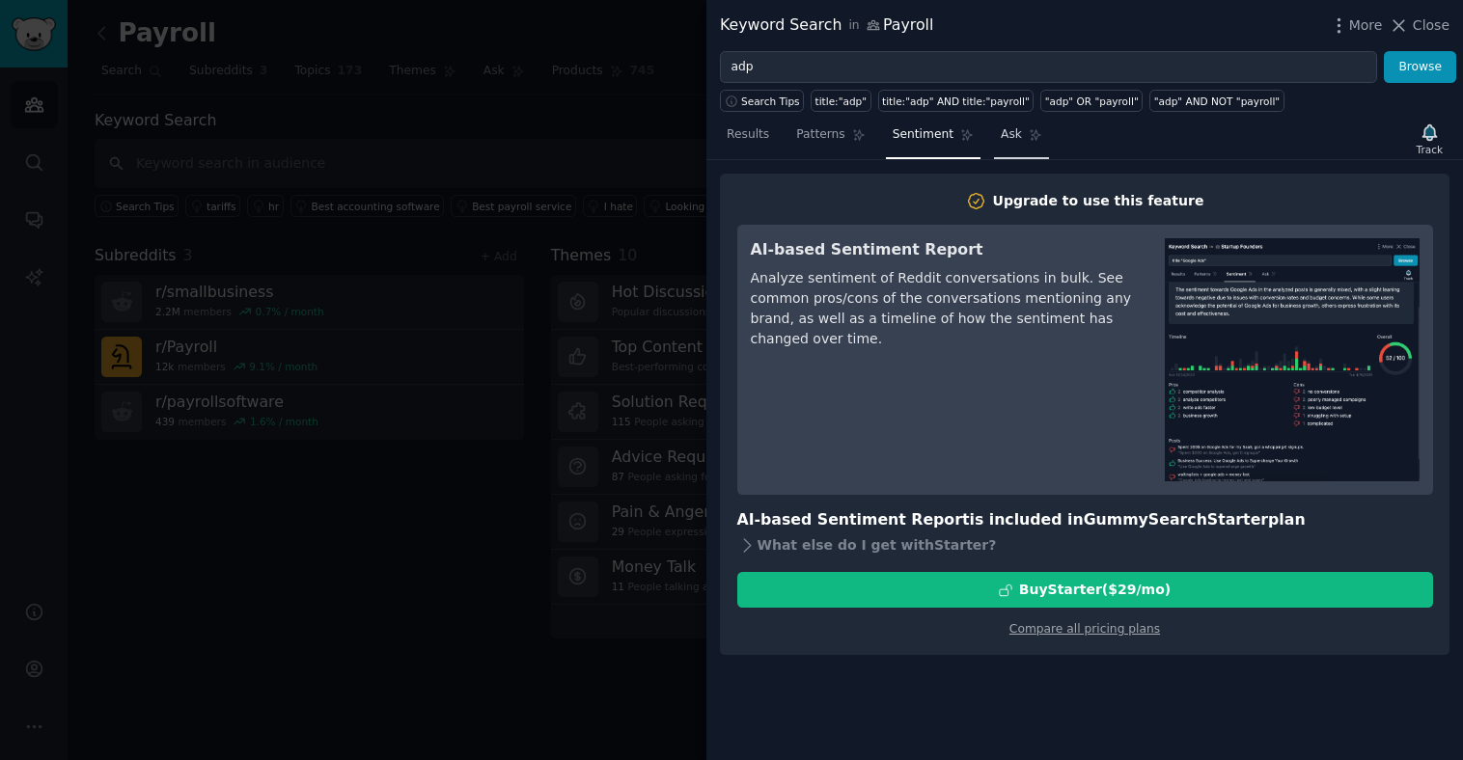
click at [1001, 138] on span "Ask" at bounding box center [1011, 134] width 21 height 17
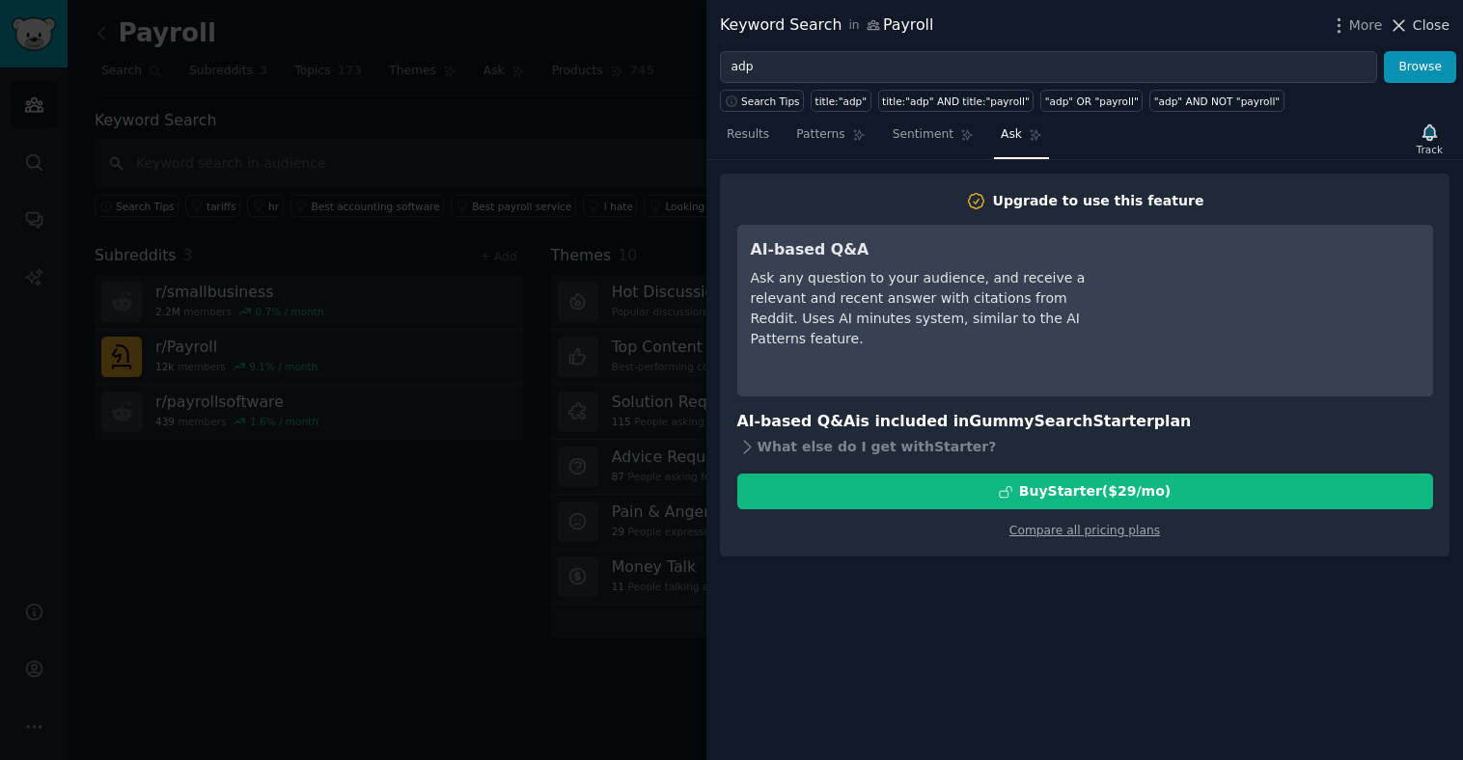
click at [1403, 27] on icon at bounding box center [1398, 25] width 20 height 20
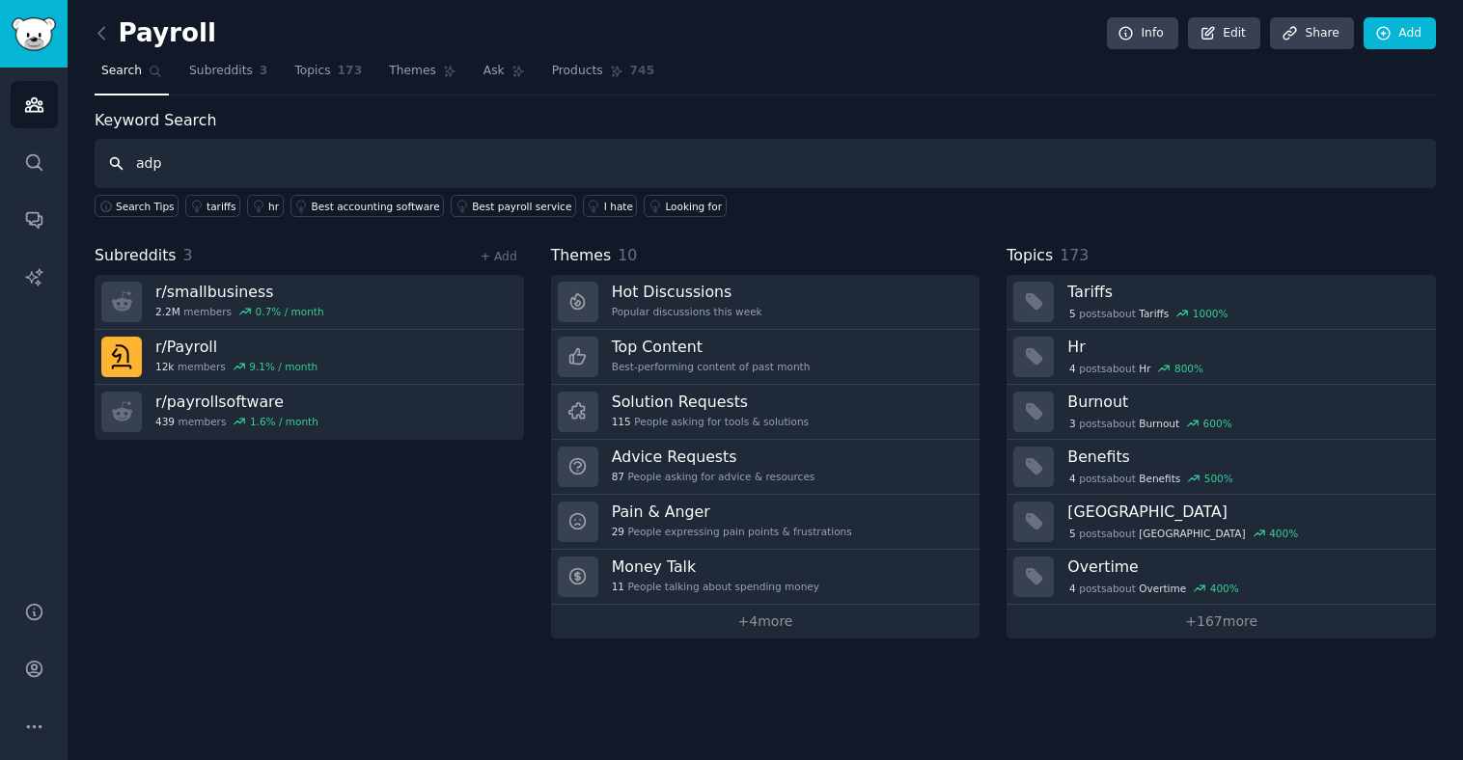
type input "adp"
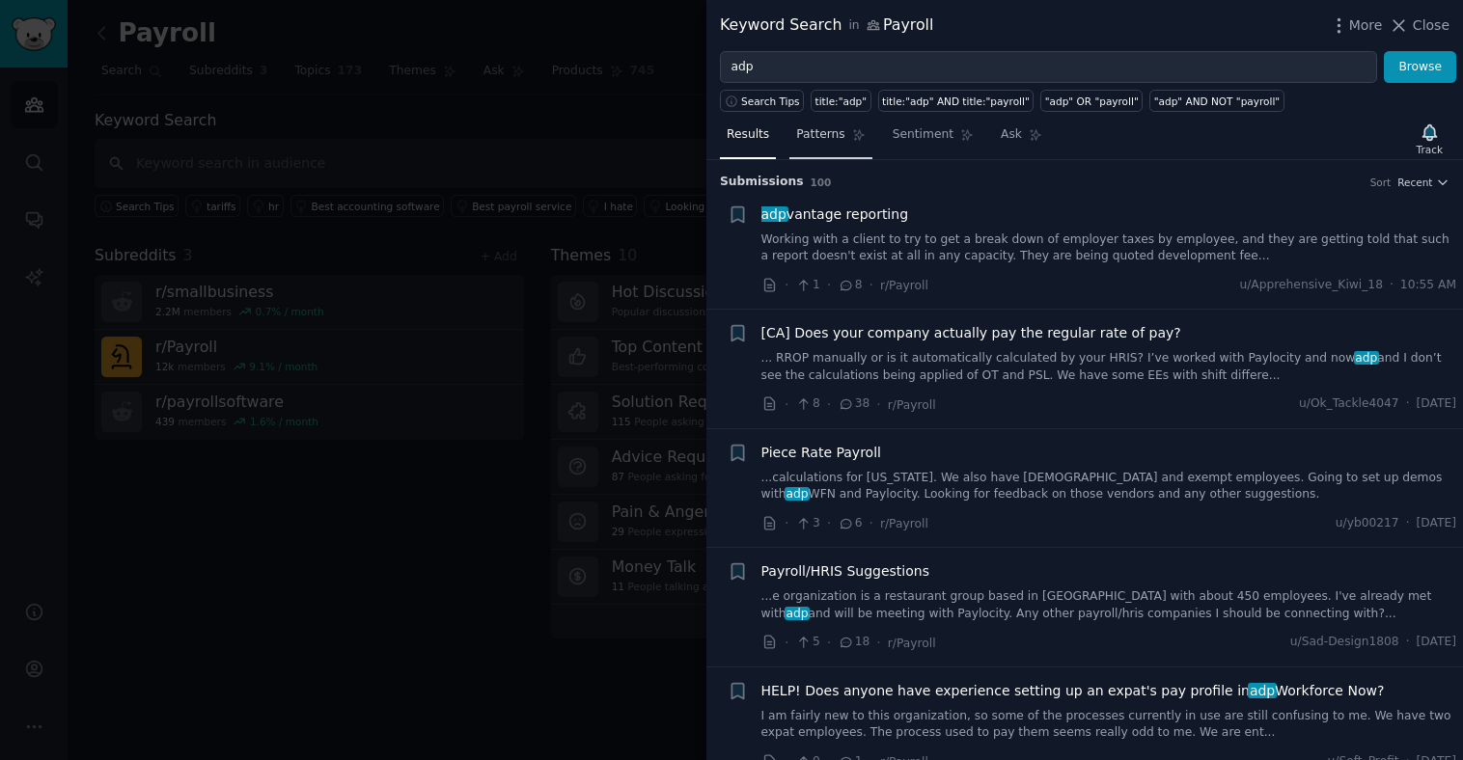
click at [838, 139] on span "Patterns" at bounding box center [820, 134] width 48 height 17
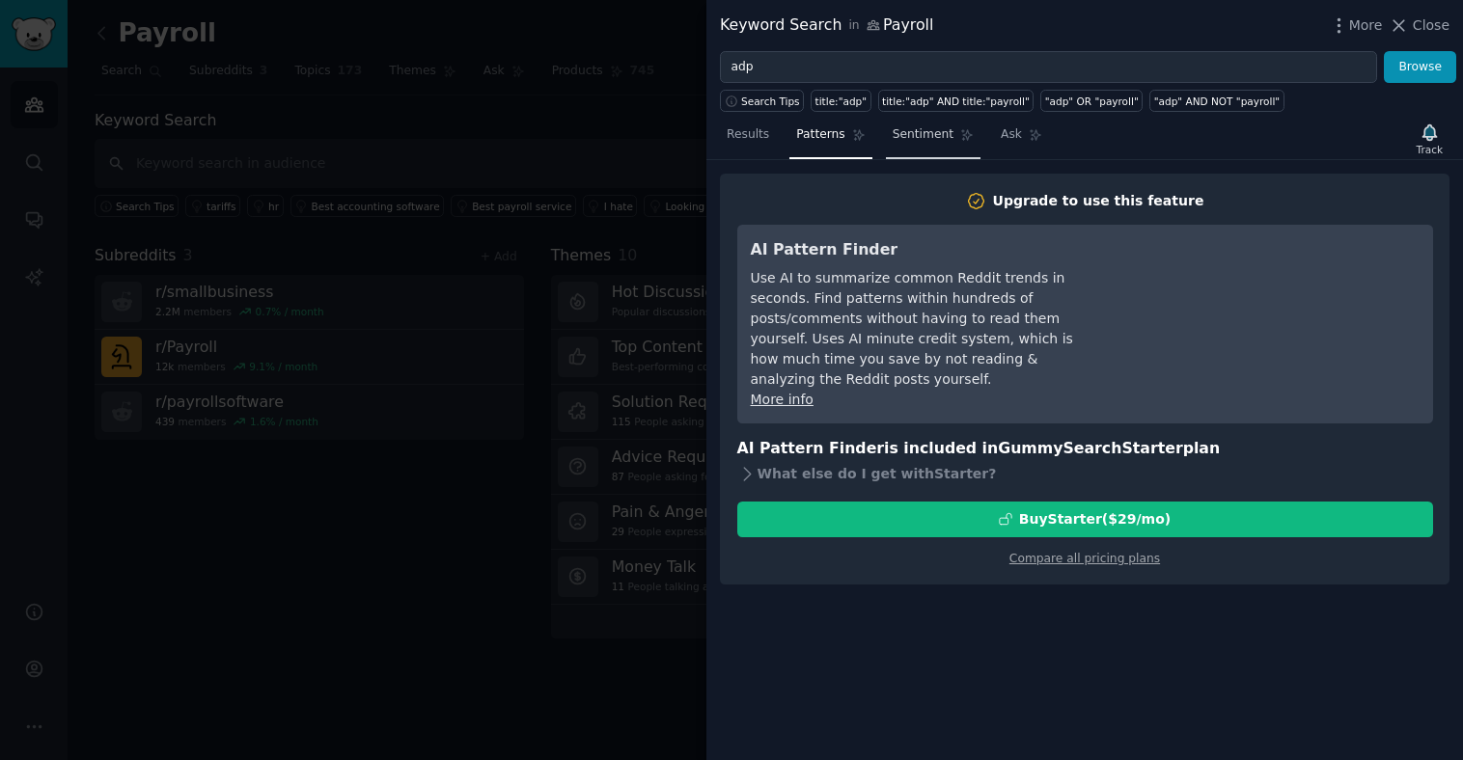
click at [921, 133] on span "Sentiment" at bounding box center [923, 134] width 61 height 17
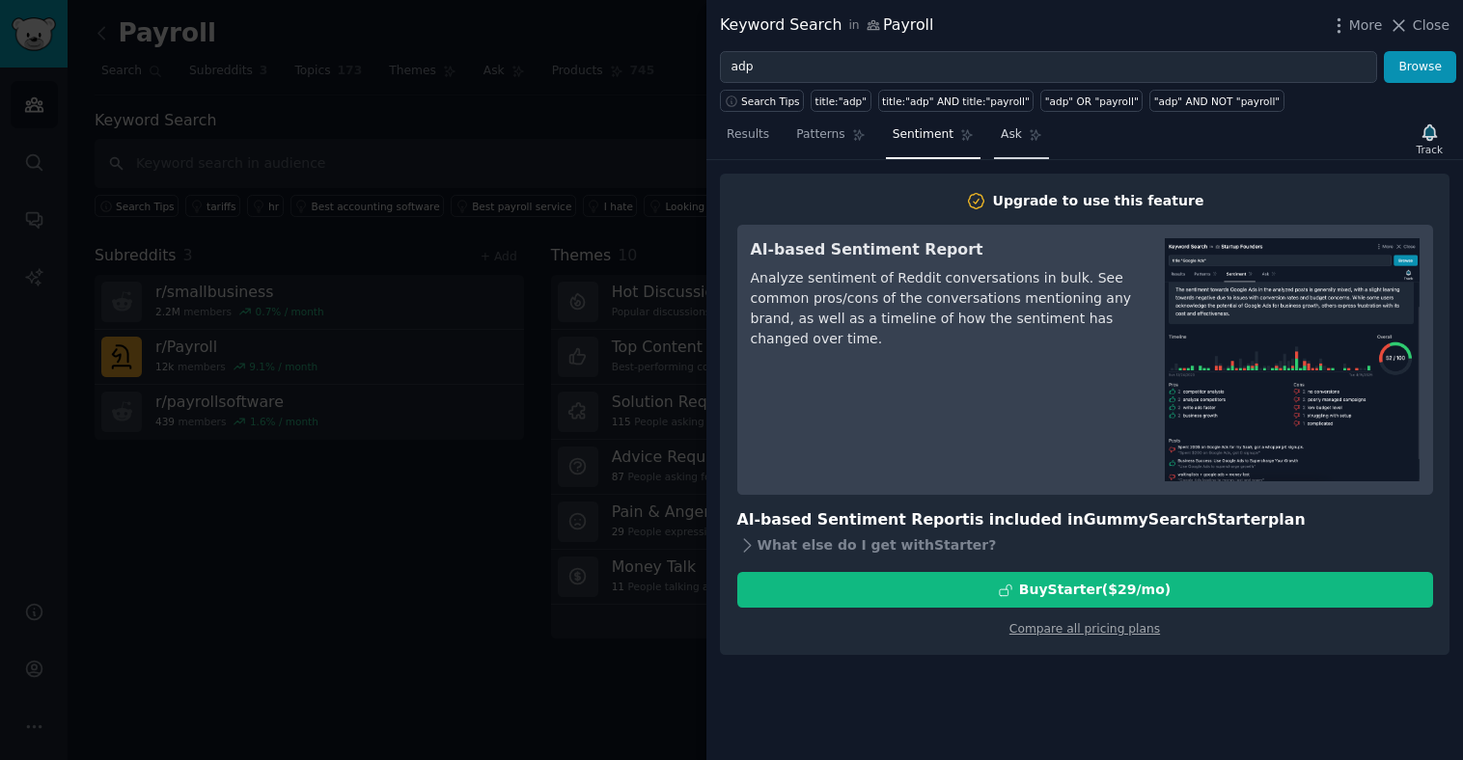
click at [1008, 132] on span "Ask" at bounding box center [1011, 134] width 21 height 17
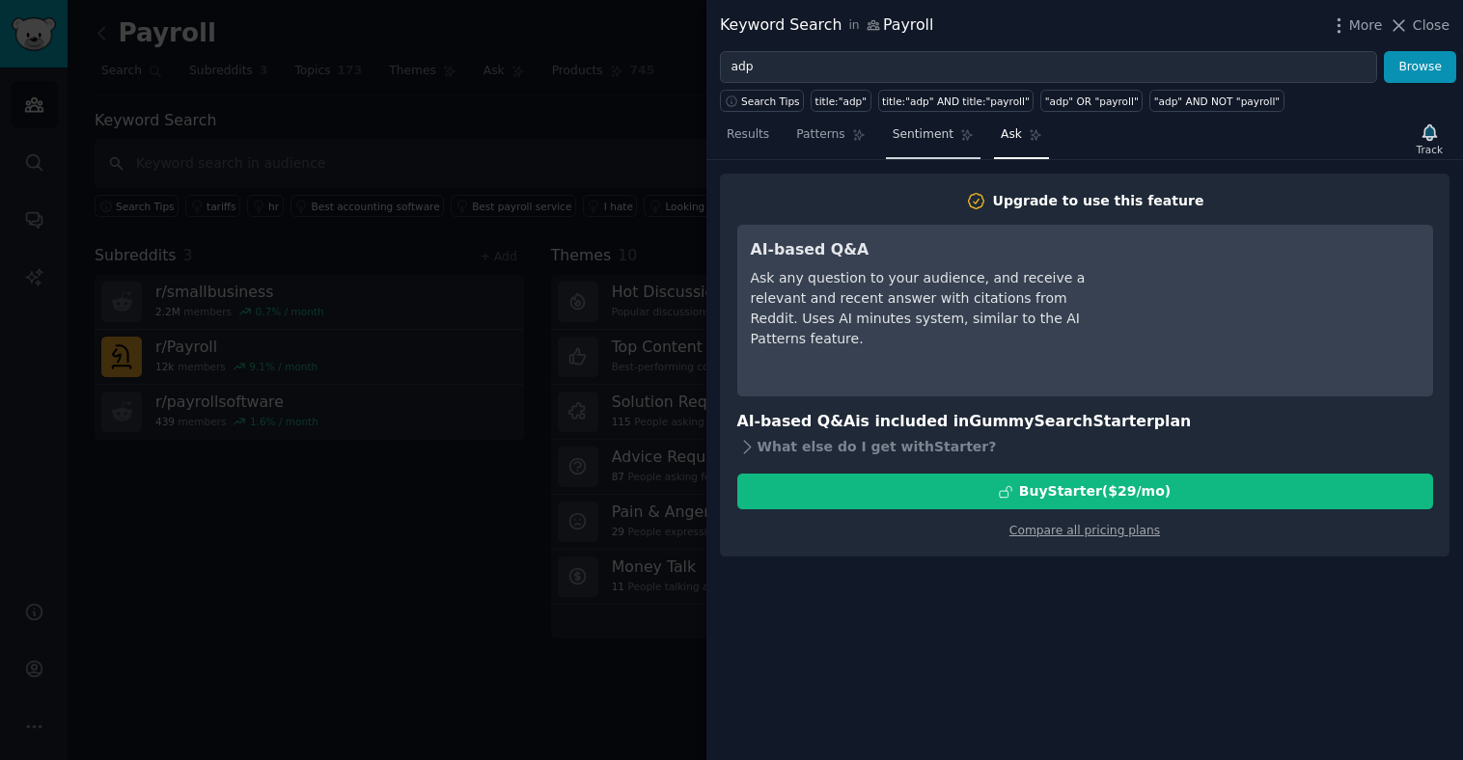
click at [948, 141] on span "Sentiment" at bounding box center [923, 134] width 61 height 17
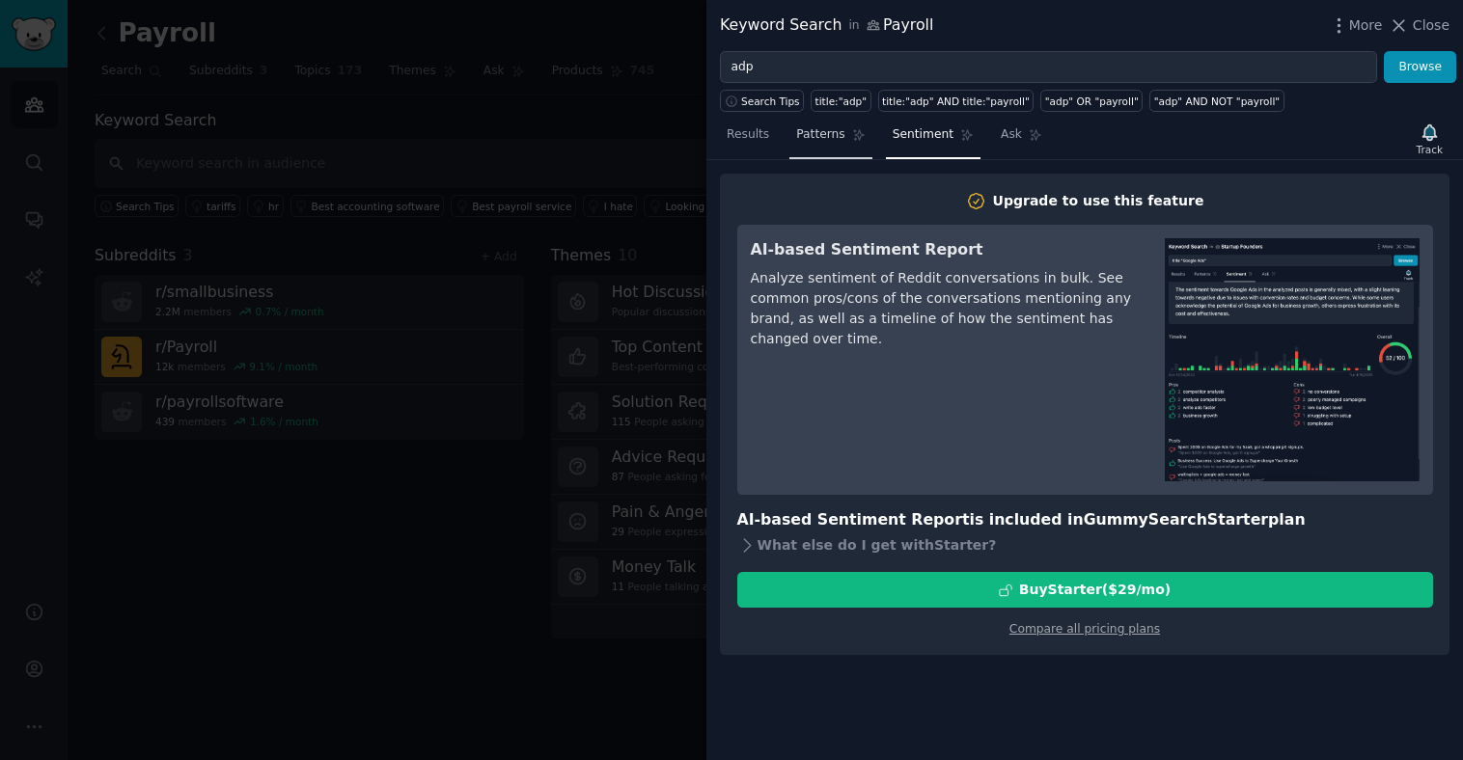
click at [855, 141] on icon at bounding box center [859, 135] width 14 height 14
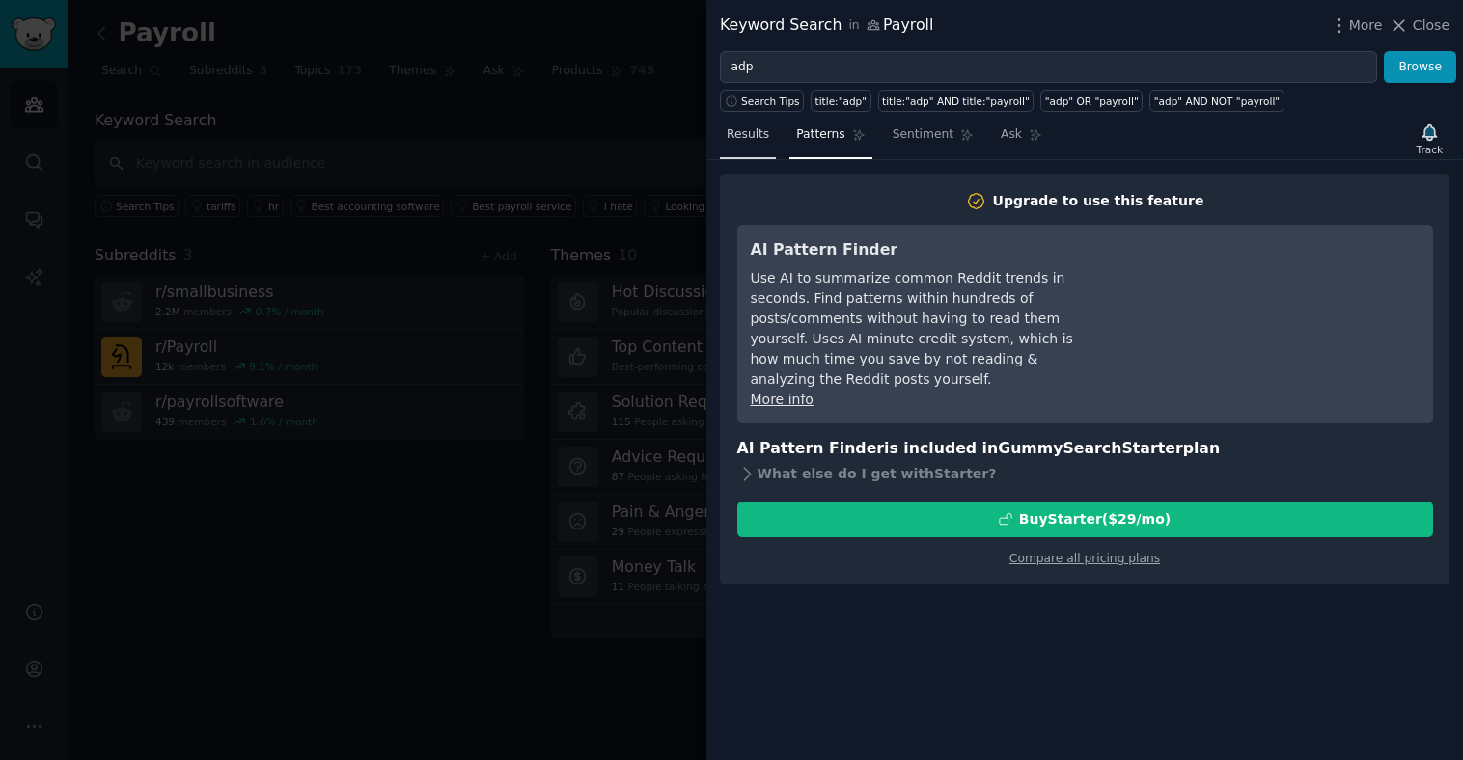
click at [755, 142] on span "Results" at bounding box center [748, 134] width 42 height 17
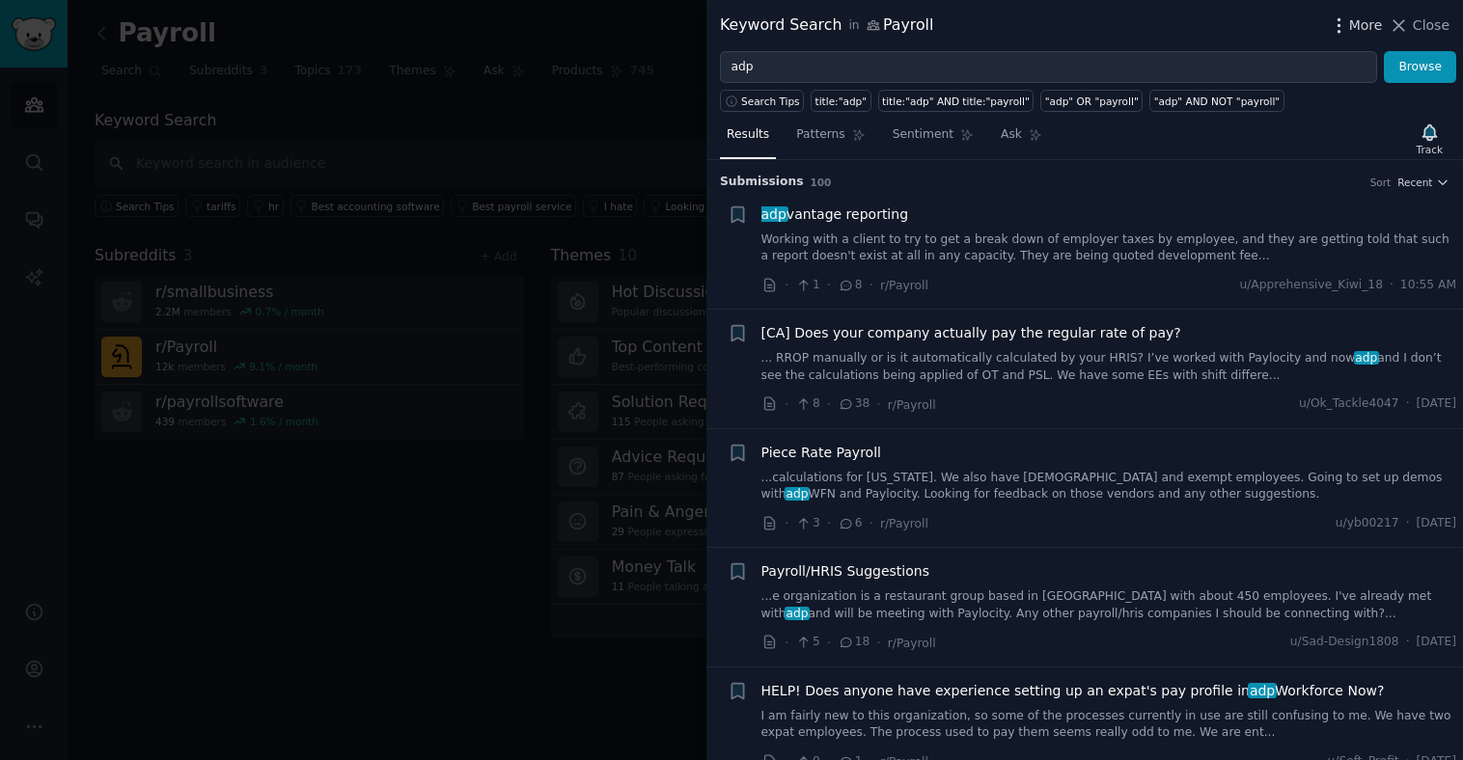
click at [1356, 27] on span "More" at bounding box center [1366, 25] width 34 height 20
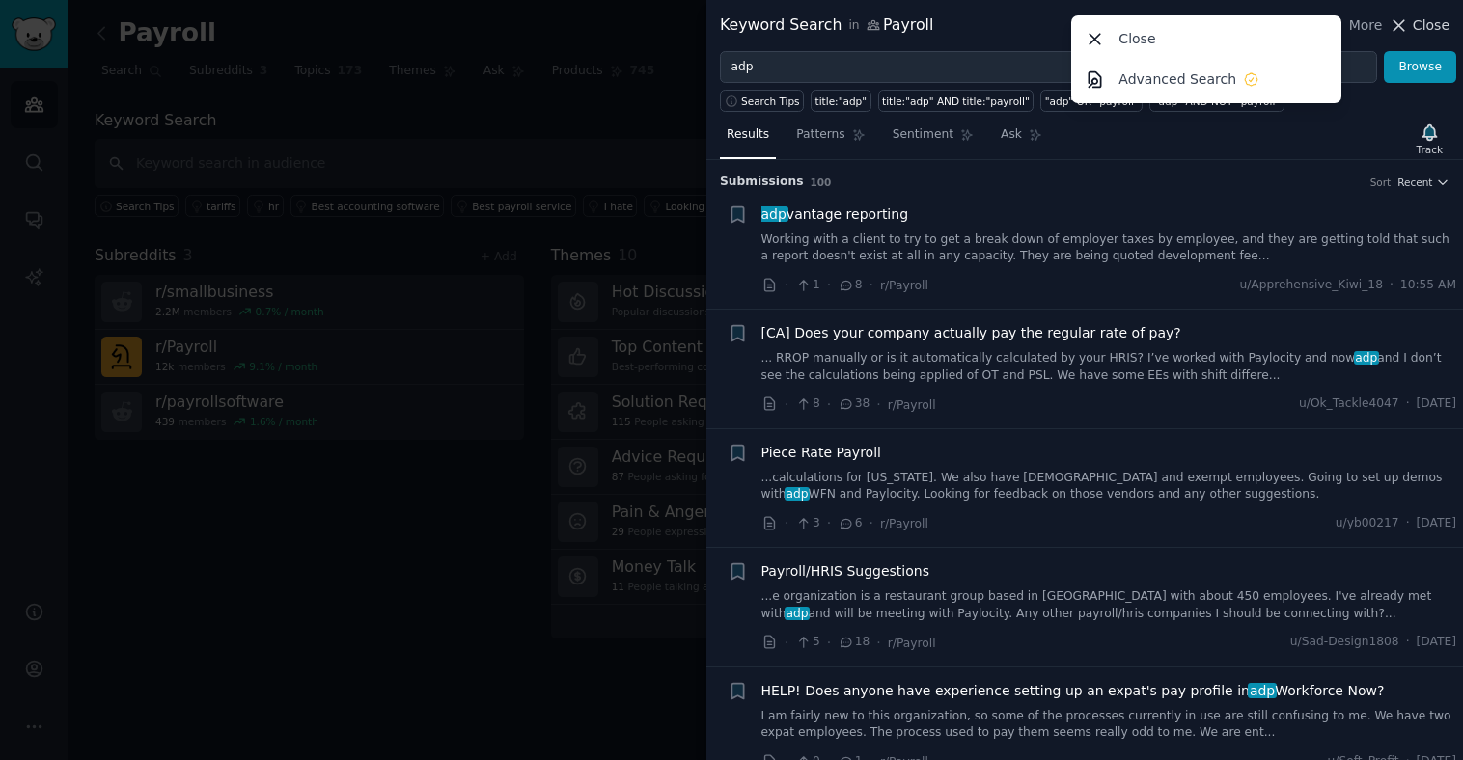
click at [1407, 24] on icon at bounding box center [1398, 25] width 20 height 20
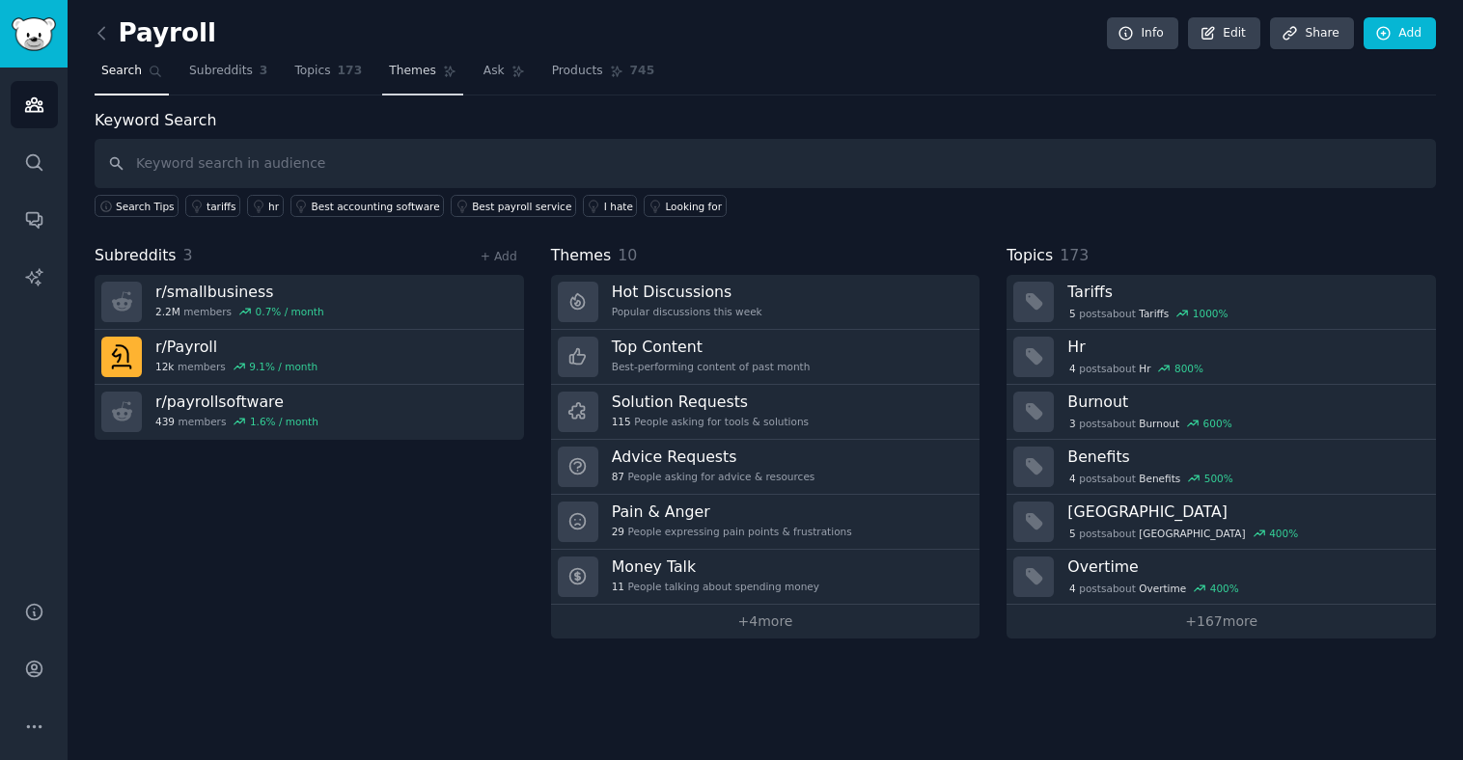
click at [420, 71] on span "Themes" at bounding box center [412, 71] width 47 height 17
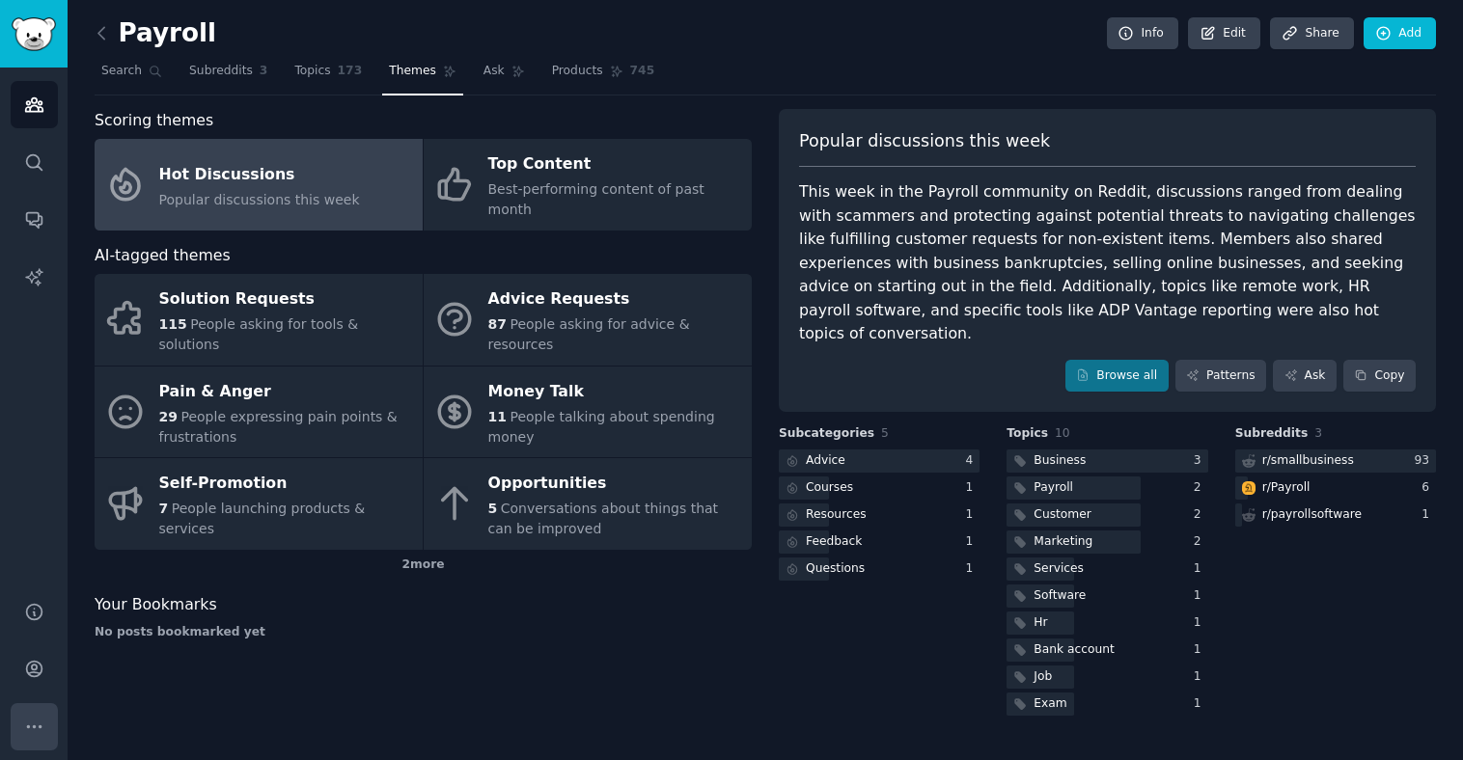
click at [39, 714] on button "More" at bounding box center [34, 726] width 47 height 47
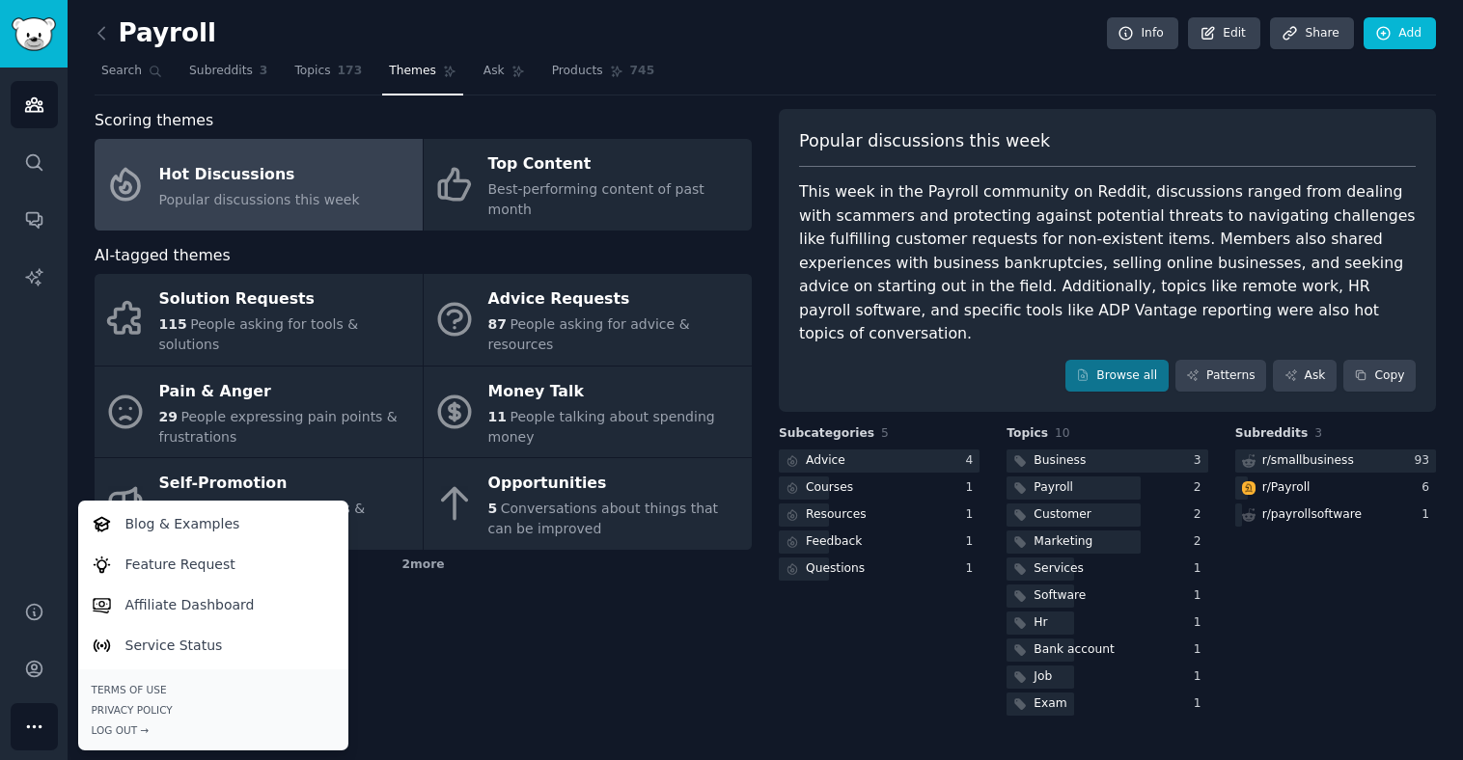
click at [579, 609] on div "Scoring themes Hot Discussions Popular discussions this week Top Content Best-p…" at bounding box center [423, 414] width 657 height 611
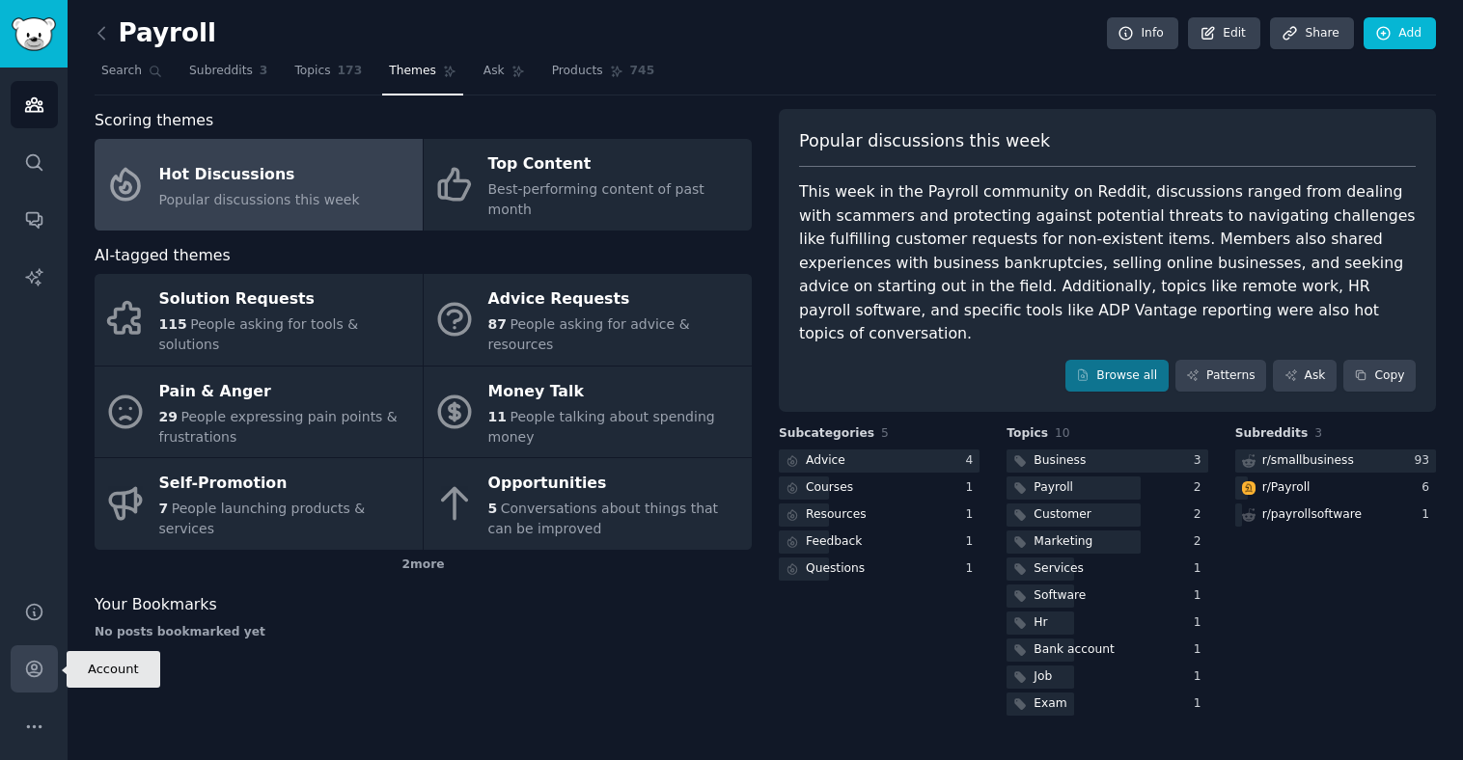
click at [35, 667] on icon "Sidebar" at bounding box center [34, 669] width 20 height 20
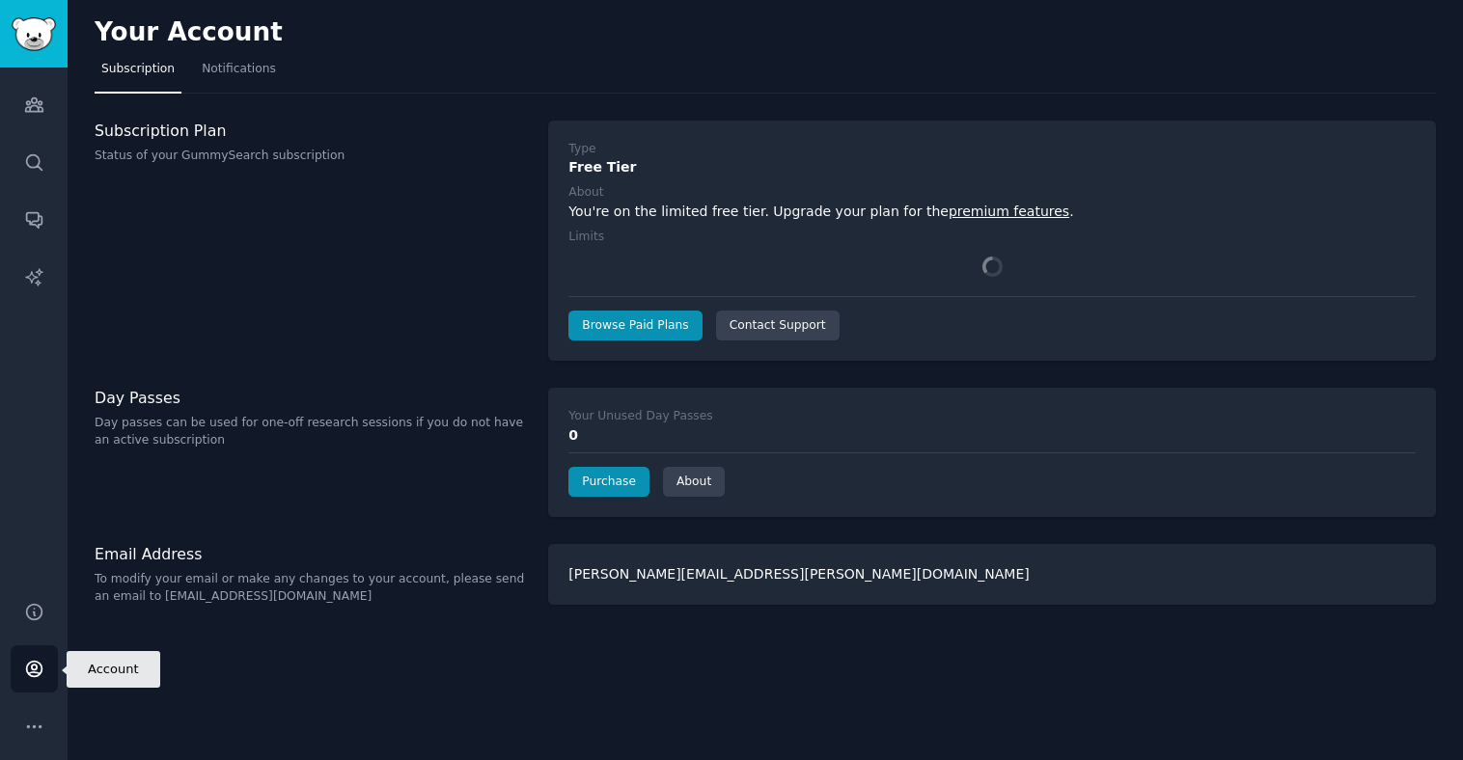
click at [41, 672] on icon "Sidebar" at bounding box center [34, 669] width 20 height 20
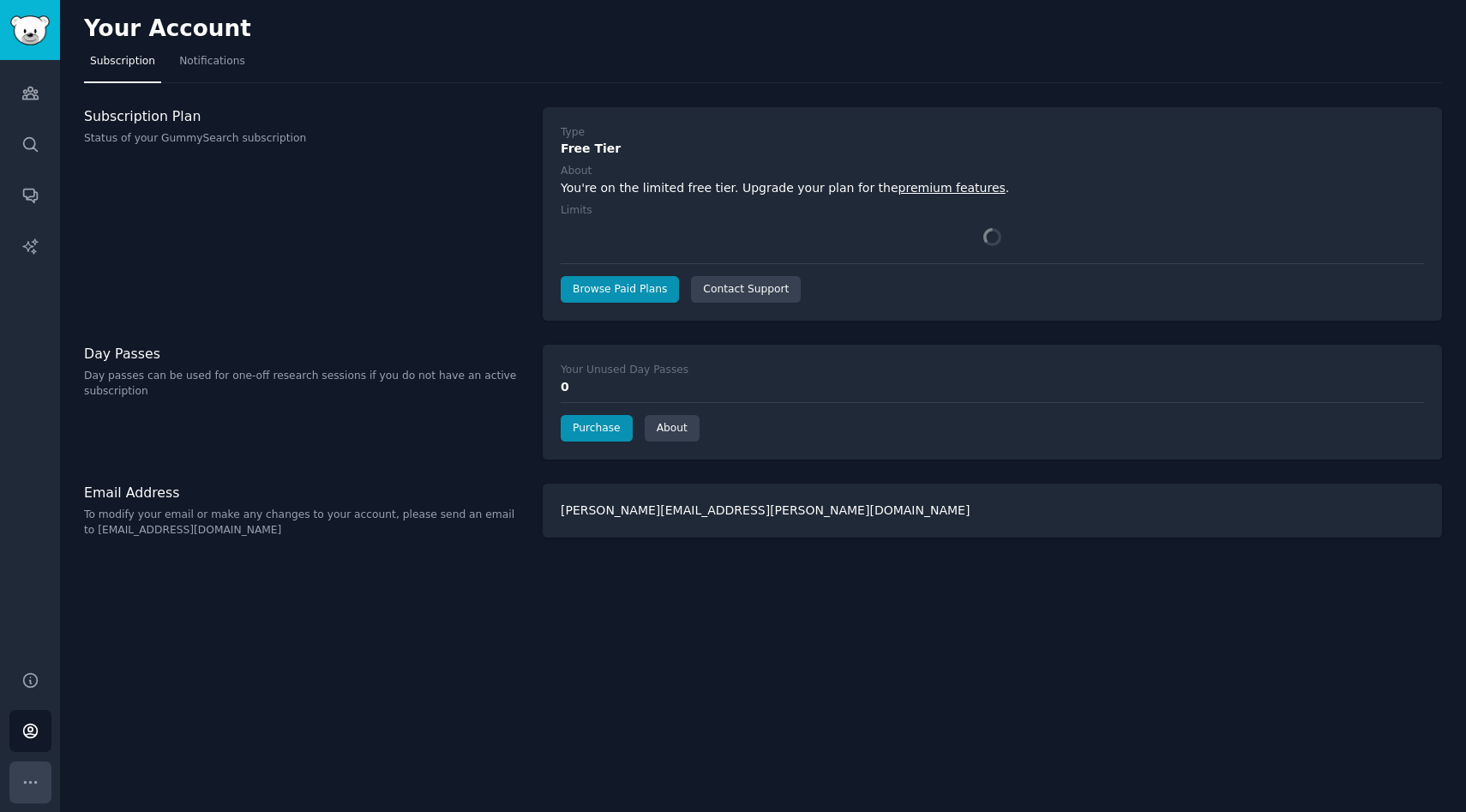
click at [14, 674] on button "More" at bounding box center [30, 782] width 42 height 42
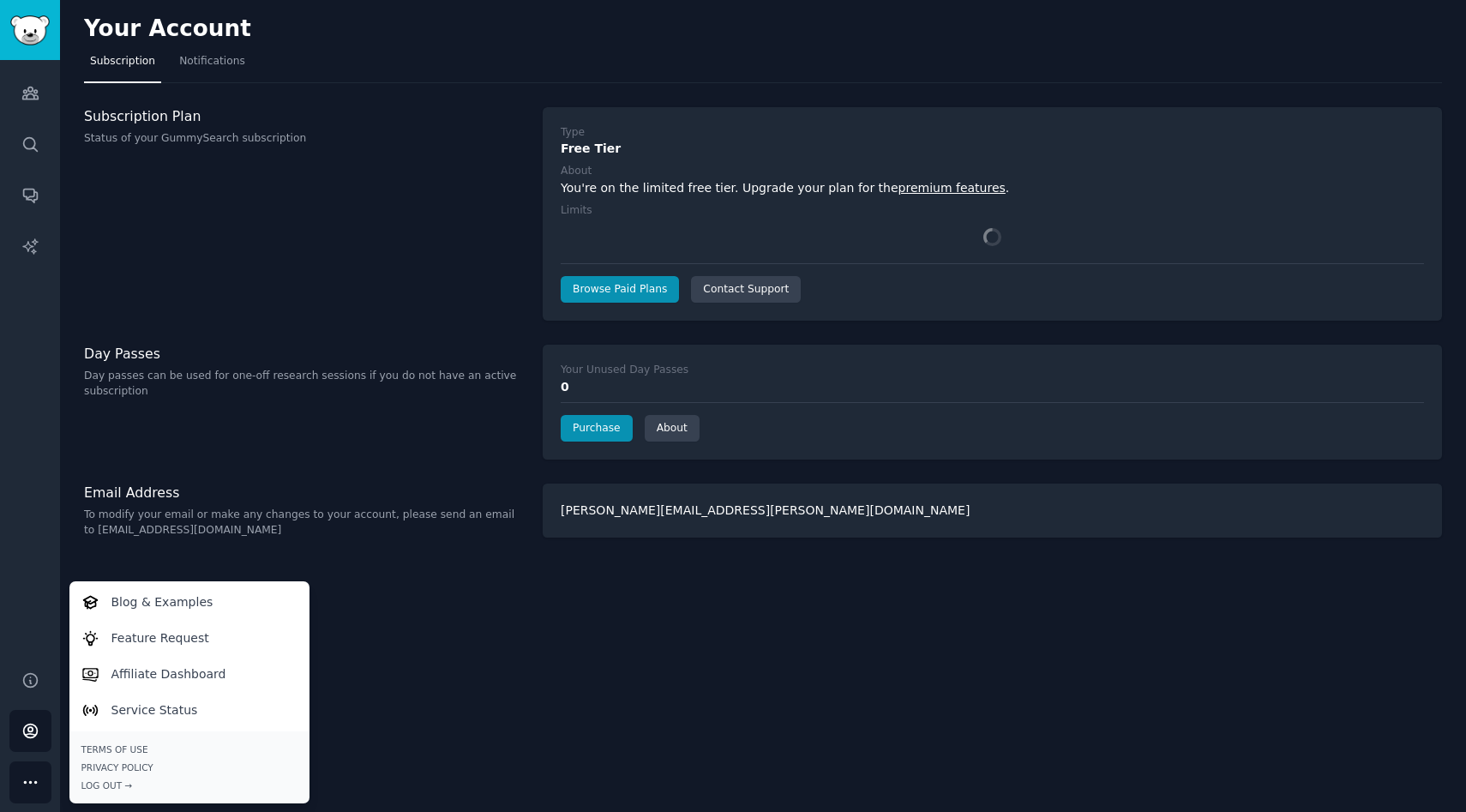
click at [450, 635] on div "Your Account Subscription Notifications Subscription Plan Status of your GummyS…" at bounding box center [763, 406] width 1406 height 812
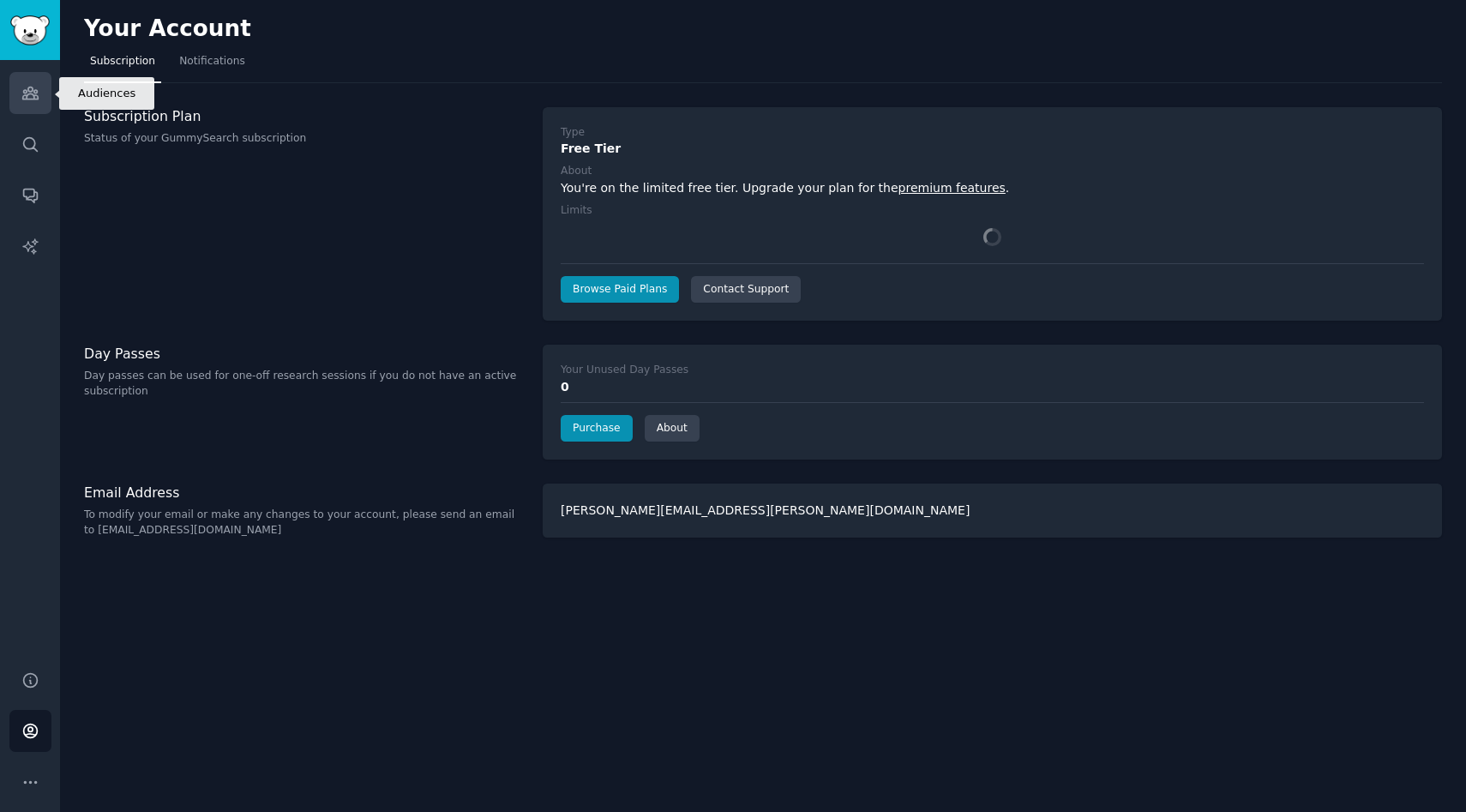
click at [36, 107] on link "Audiences" at bounding box center [30, 92] width 42 height 42
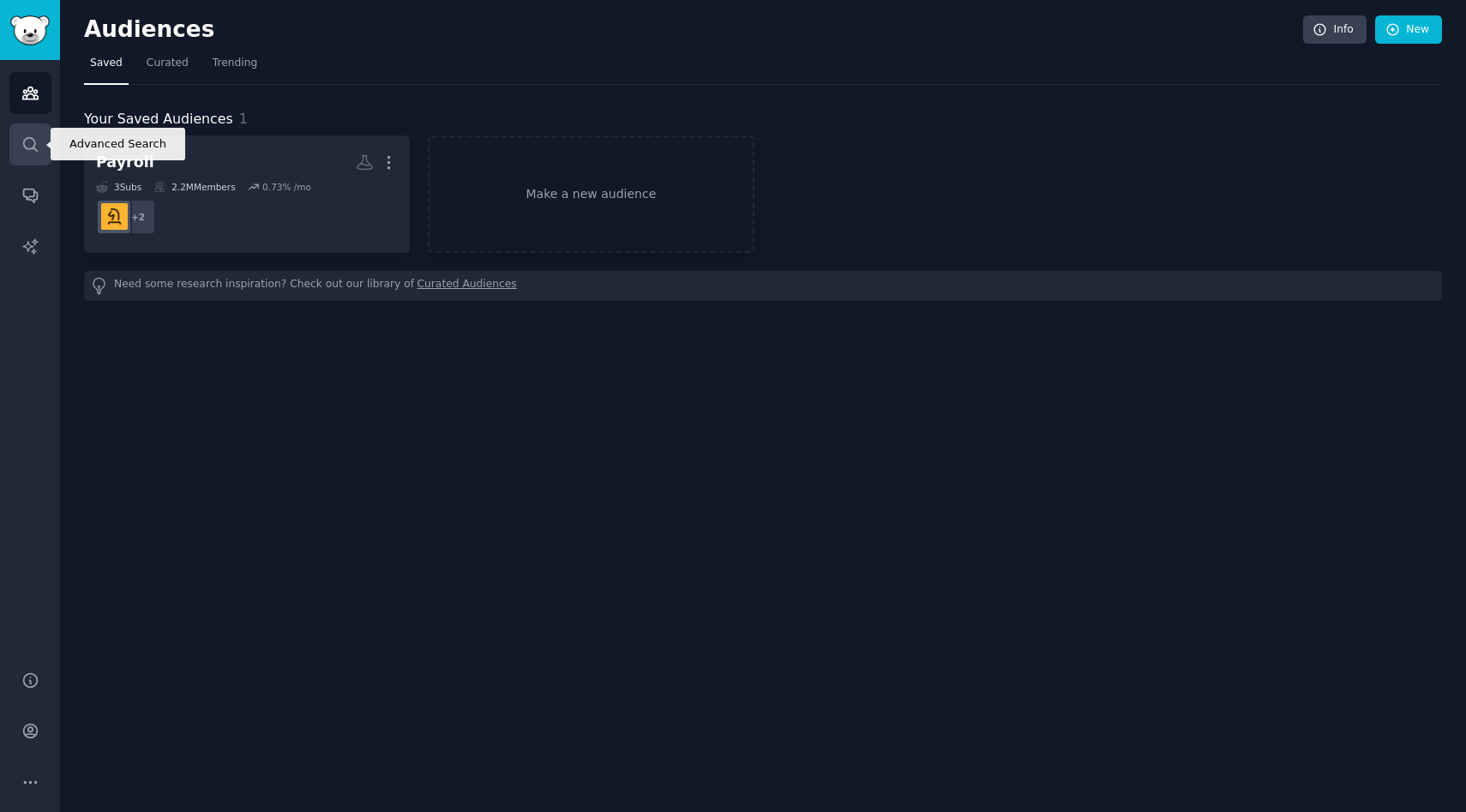
click at [24, 135] on icon "Sidebar" at bounding box center [30, 144] width 18 height 18
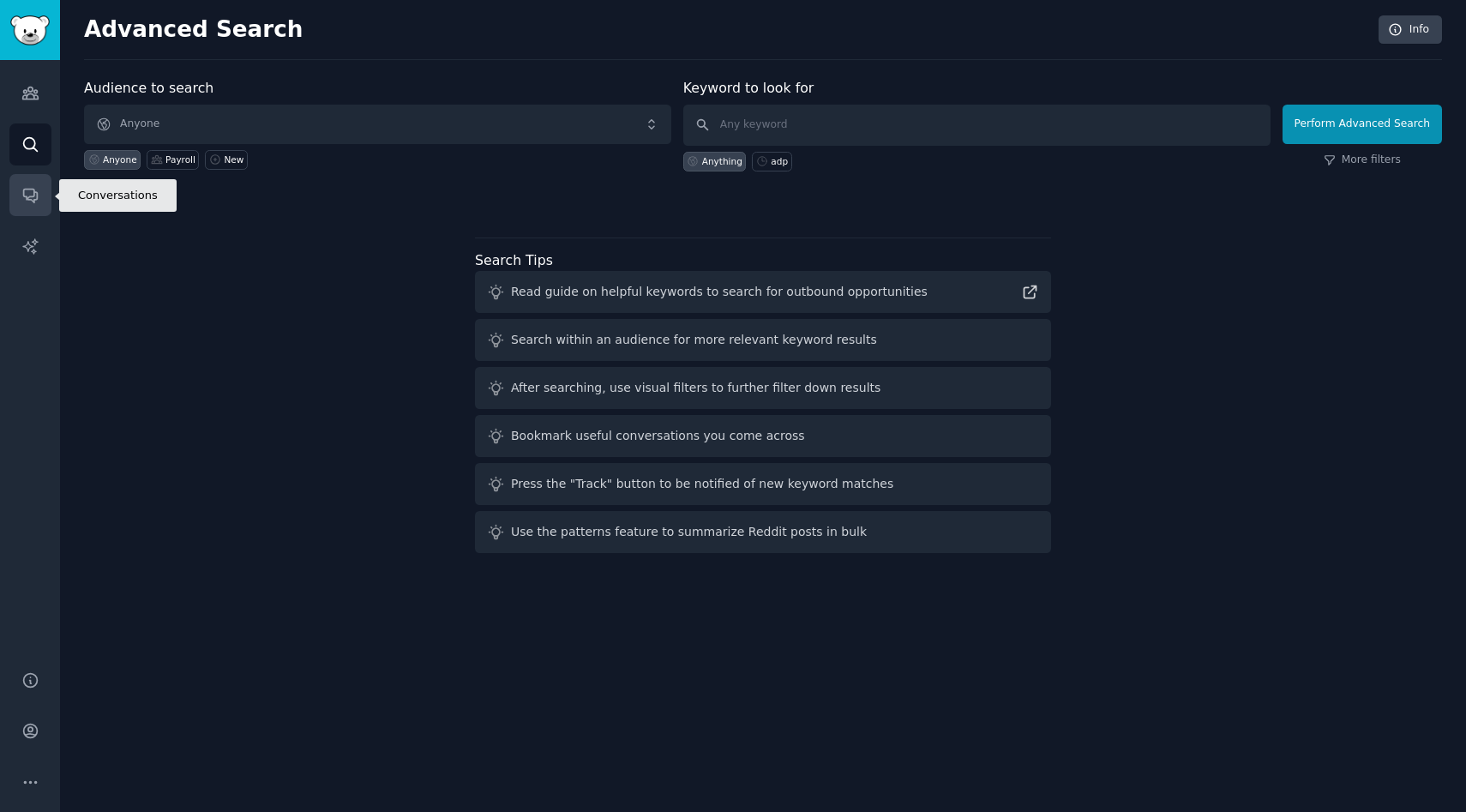
click at [36, 186] on icon "Sidebar" at bounding box center [30, 195] width 18 height 18
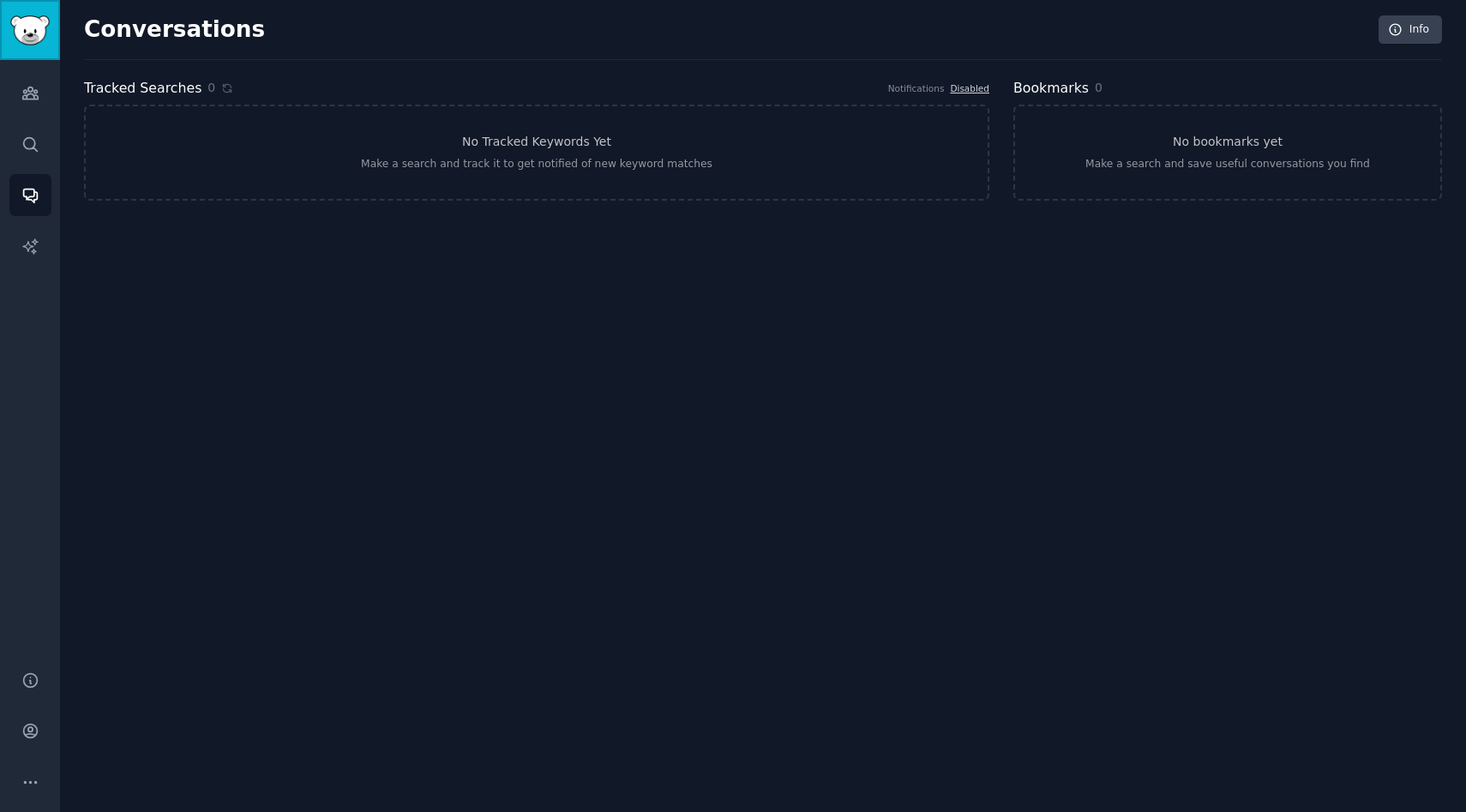
click at [36, 44] on img "Sidebar" at bounding box center [30, 30] width 39 height 30
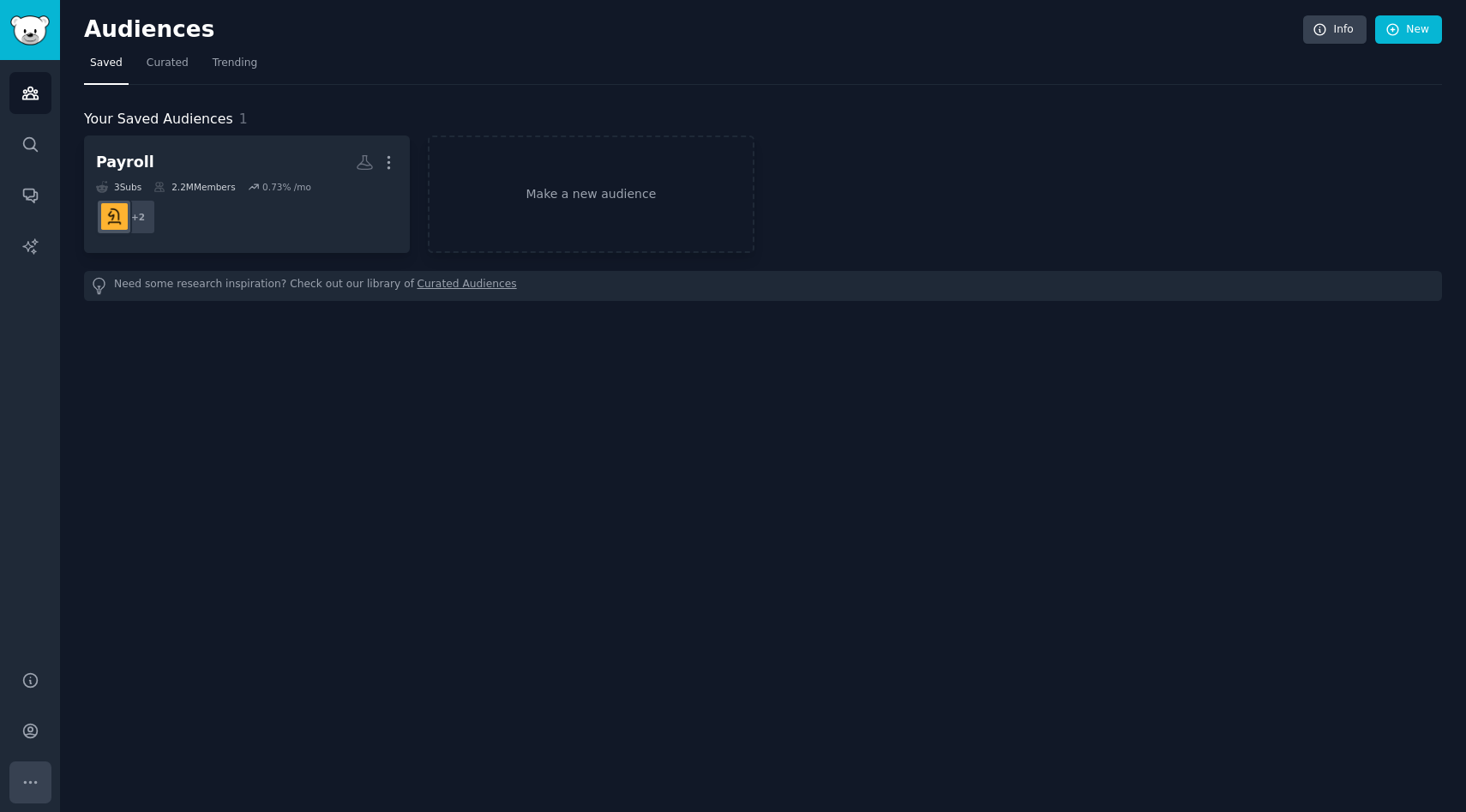
click at [39, 674] on button "More" at bounding box center [30, 782] width 42 height 42
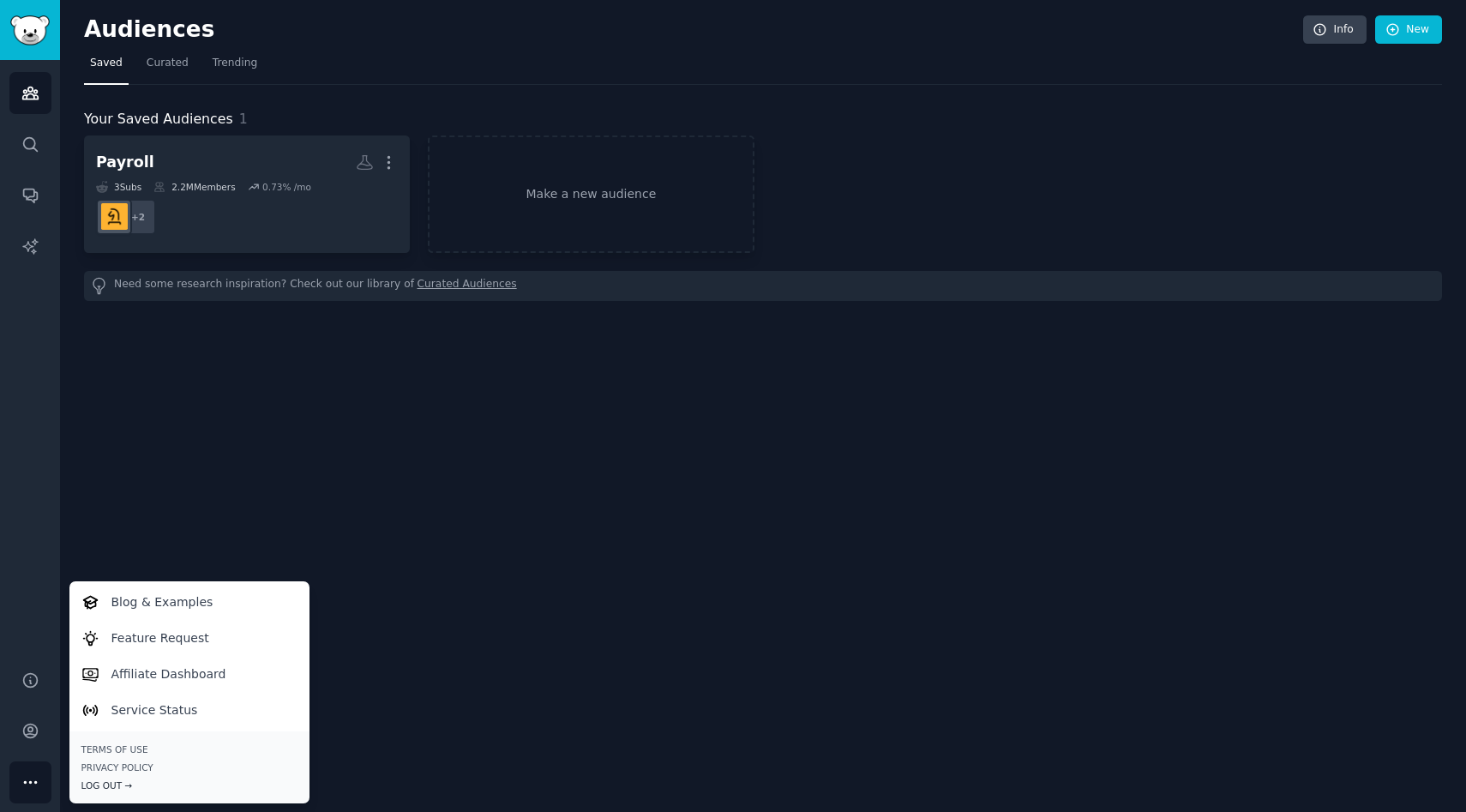
click at [112, 674] on div "Log Out →" at bounding box center [189, 785] width 216 height 12
